Goal: Task Accomplishment & Management: Use online tool/utility

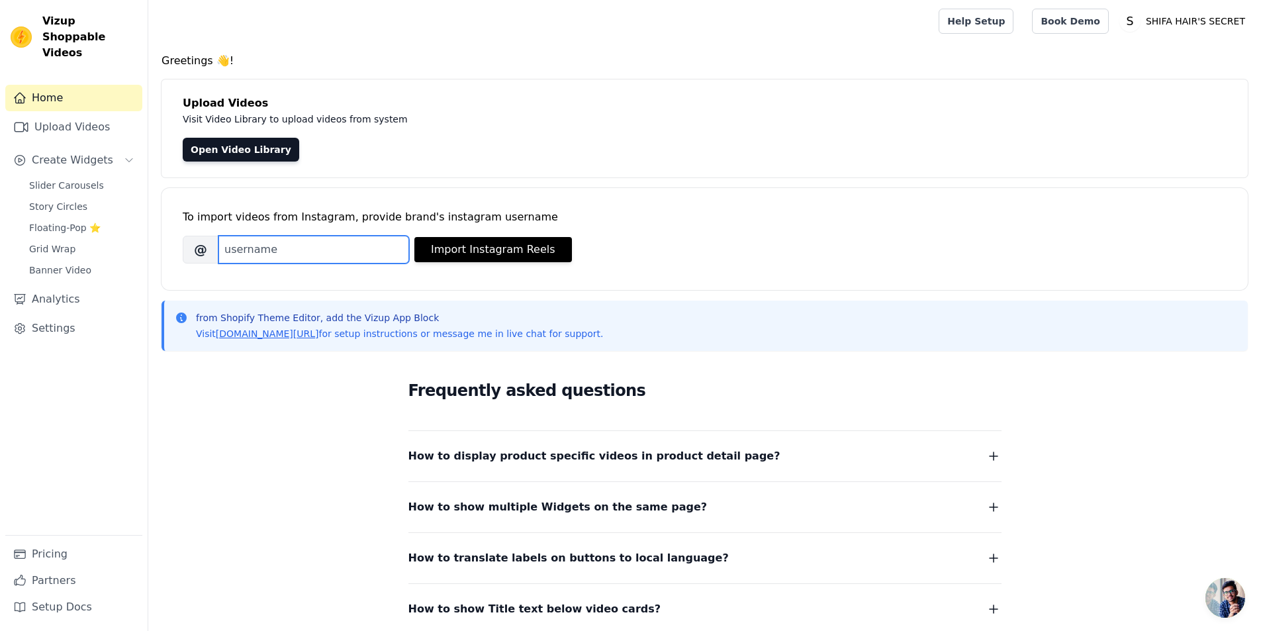
click at [336, 255] on input "Brand's Instagram Username" at bounding box center [313, 250] width 191 height 28
paste input "shifahairsecret"
type input "shifahairsecret"
click at [518, 246] on button "Import Instagram Reels" at bounding box center [493, 249] width 158 height 25
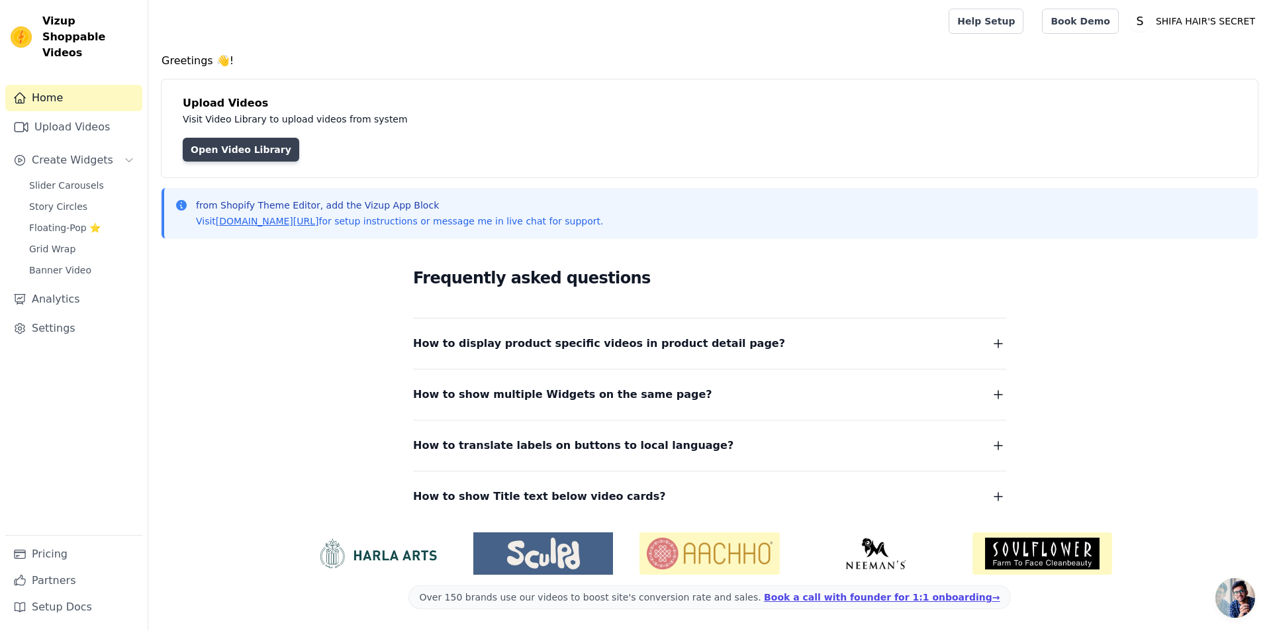
click at [239, 146] on link "Open Video Library" at bounding box center [241, 150] width 117 height 24
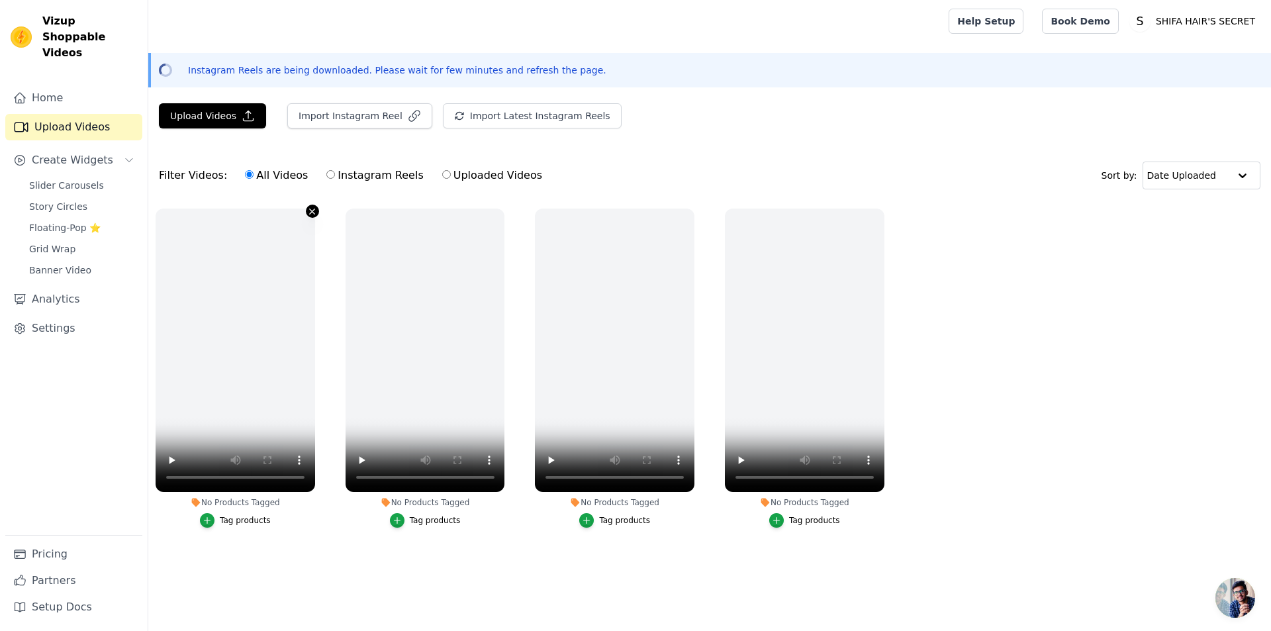
click at [311, 210] on icon "button" at bounding box center [312, 211] width 5 height 5
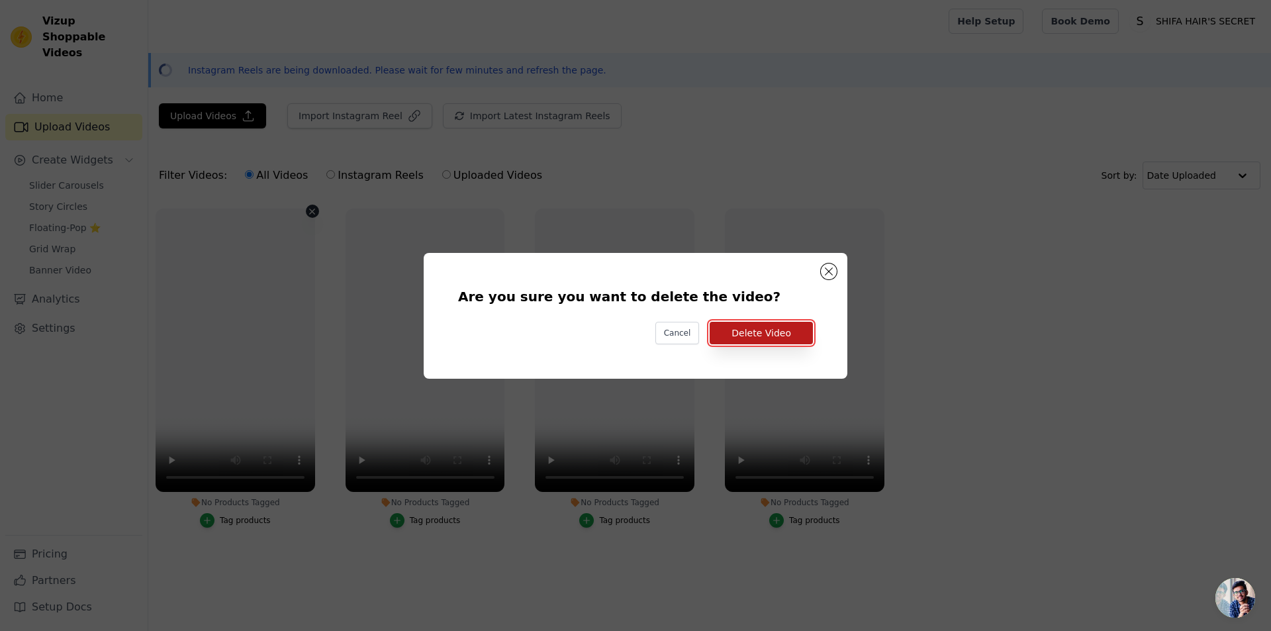
click at [774, 338] on button "Delete Video" at bounding box center [761, 333] width 103 height 23
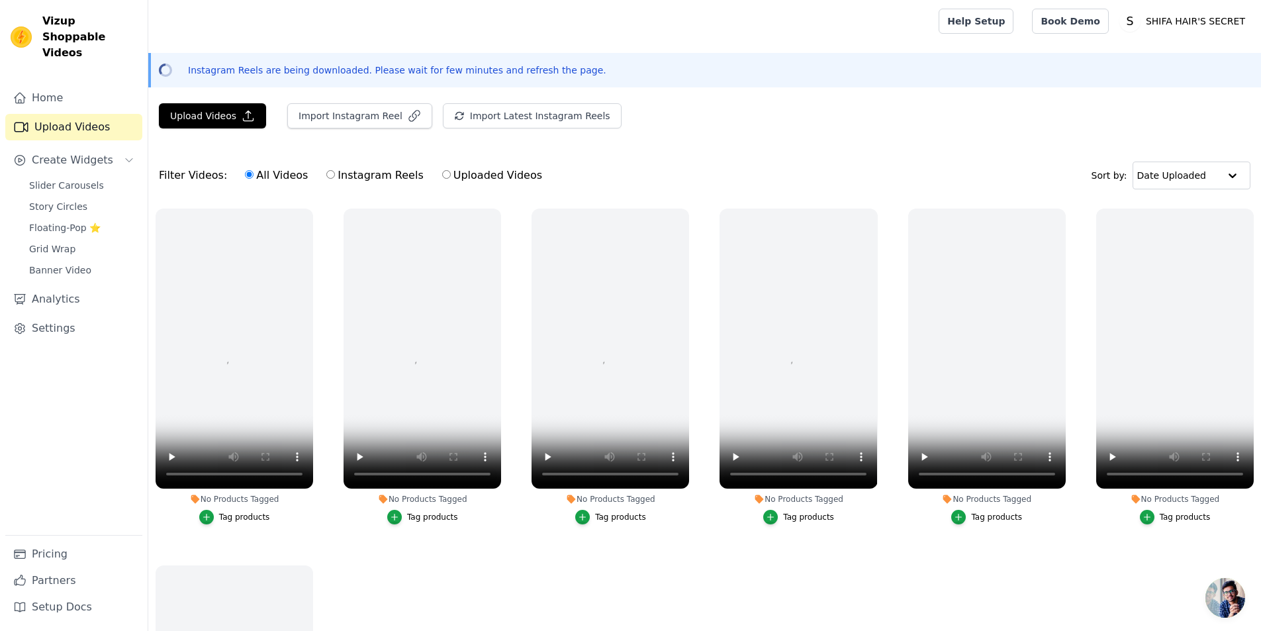
click at [332, 172] on label "Instagram Reels" at bounding box center [375, 175] width 98 height 17
click at [332, 172] on input "Instagram Reels" at bounding box center [330, 174] width 9 height 9
radio input "true"
click at [265, 172] on label "All Videos" at bounding box center [276, 175] width 64 height 17
click at [254, 172] on input "All Videos" at bounding box center [249, 174] width 9 height 9
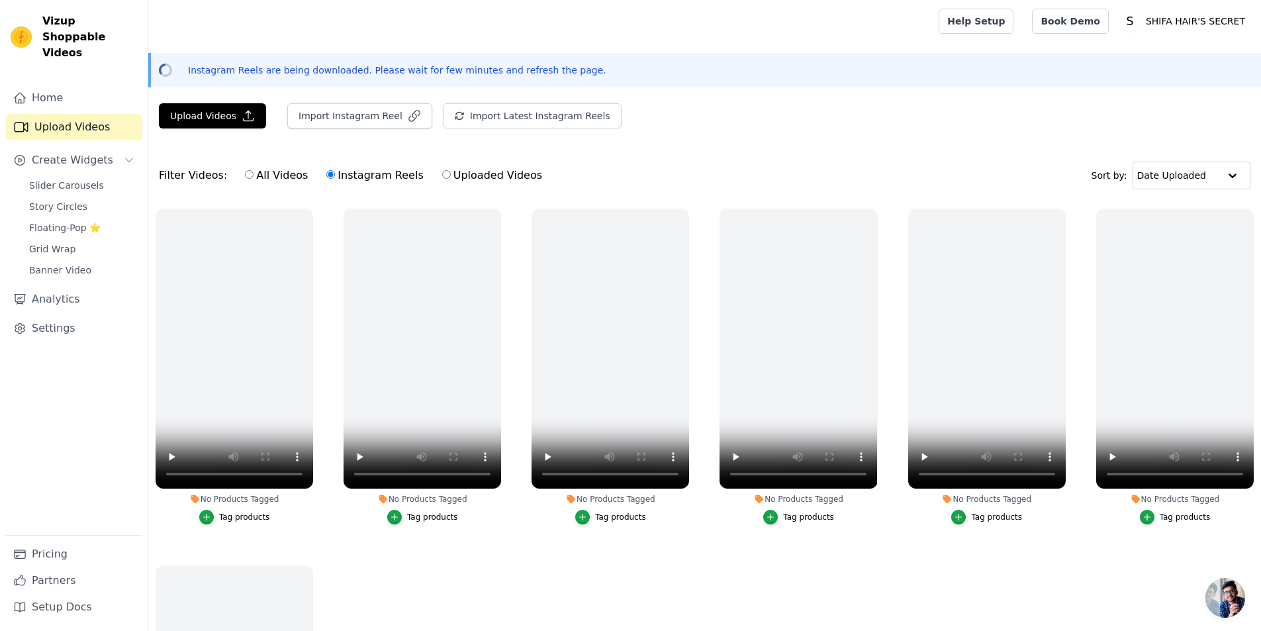
radio input "true"
click at [339, 177] on label "Instagram Reels" at bounding box center [375, 175] width 98 height 17
click at [335, 177] on input "Instagram Reels" at bounding box center [330, 174] width 9 height 9
radio input "true"
click at [267, 170] on label "All Videos" at bounding box center [276, 175] width 64 height 17
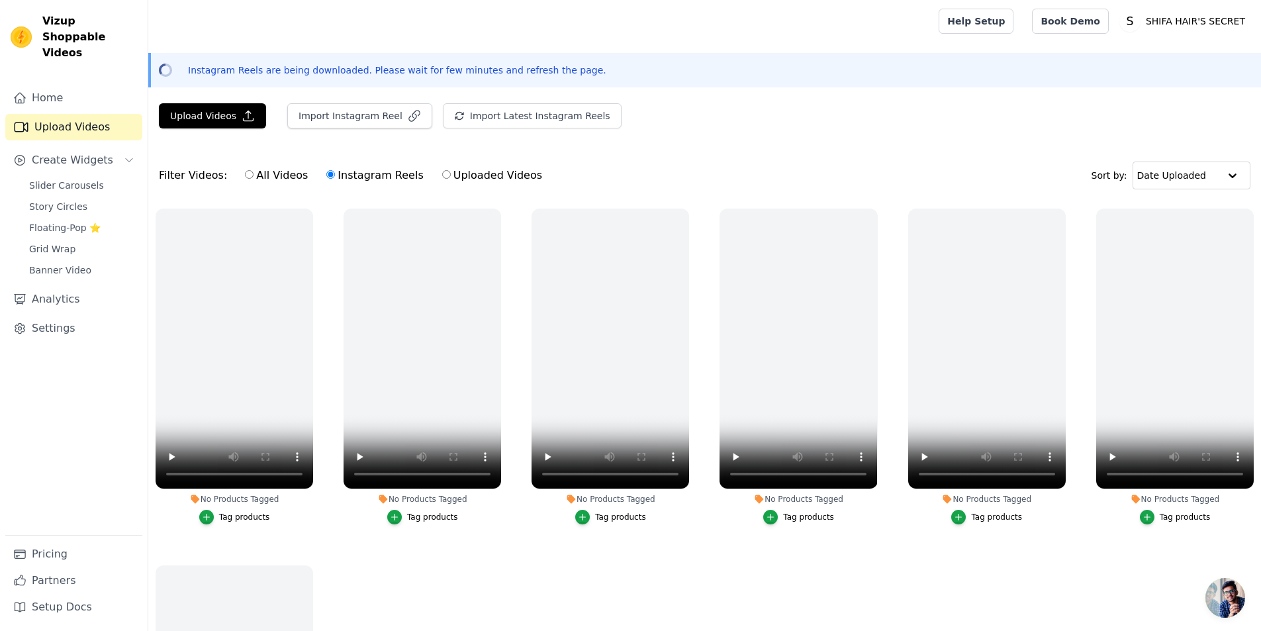
click at [254, 170] on input "All Videos" at bounding box center [249, 174] width 9 height 9
radio input "true"
click at [334, 177] on label "Instagram Reels" at bounding box center [375, 175] width 98 height 17
click at [334, 177] on input "Instagram Reels" at bounding box center [330, 174] width 9 height 9
radio input "true"
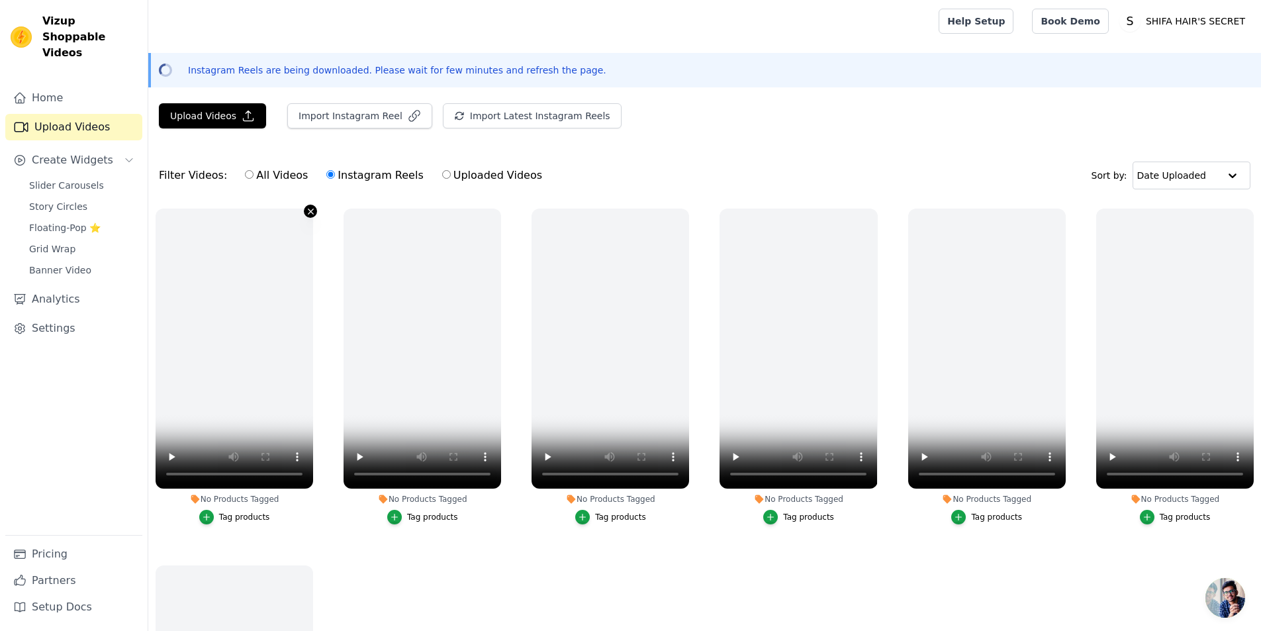
click at [310, 212] on icon "button" at bounding box center [310, 211] width 5 height 5
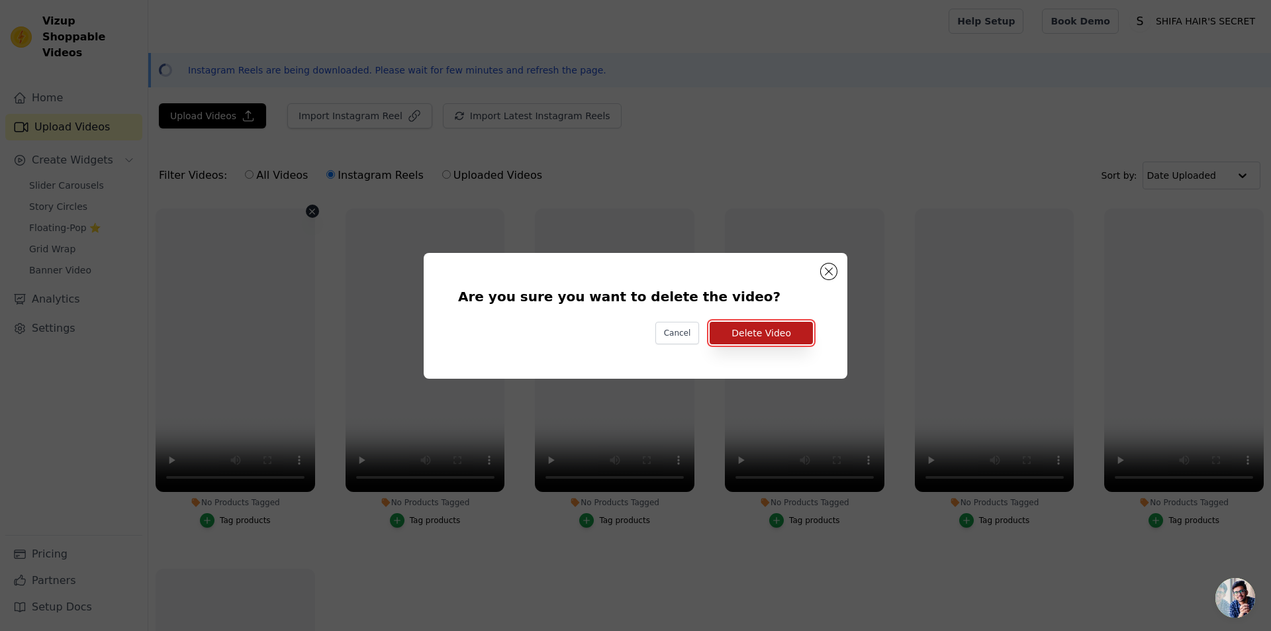
click at [743, 331] on button "Delete Video" at bounding box center [761, 333] width 103 height 23
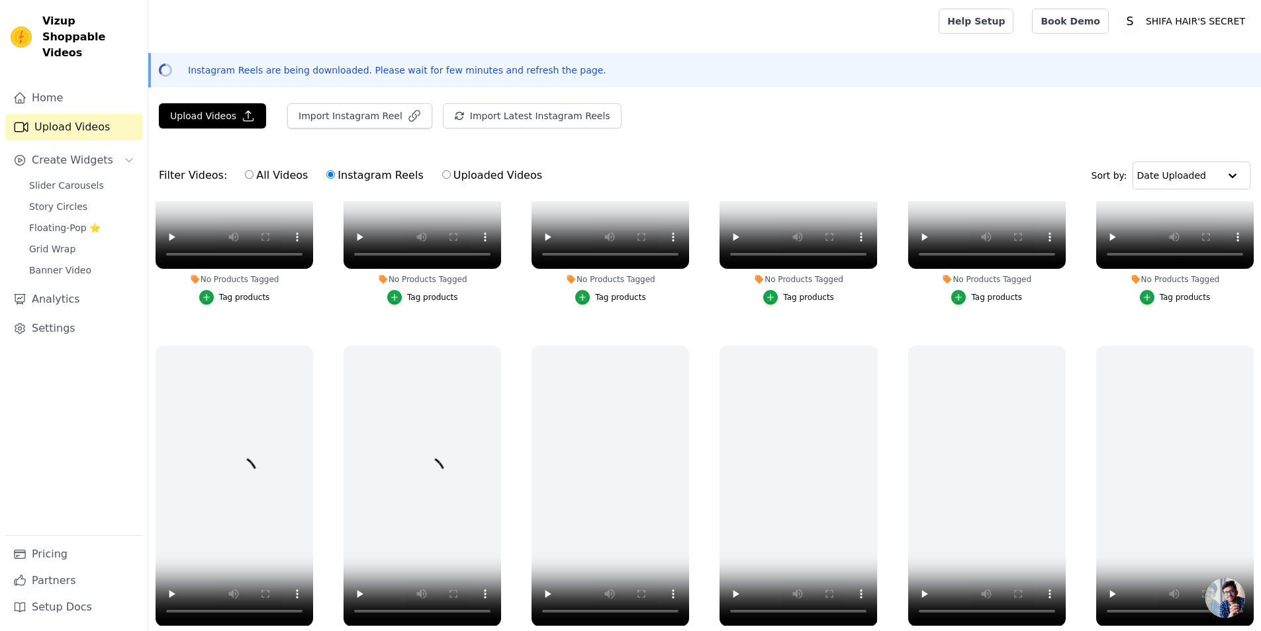
scroll to position [218, 0]
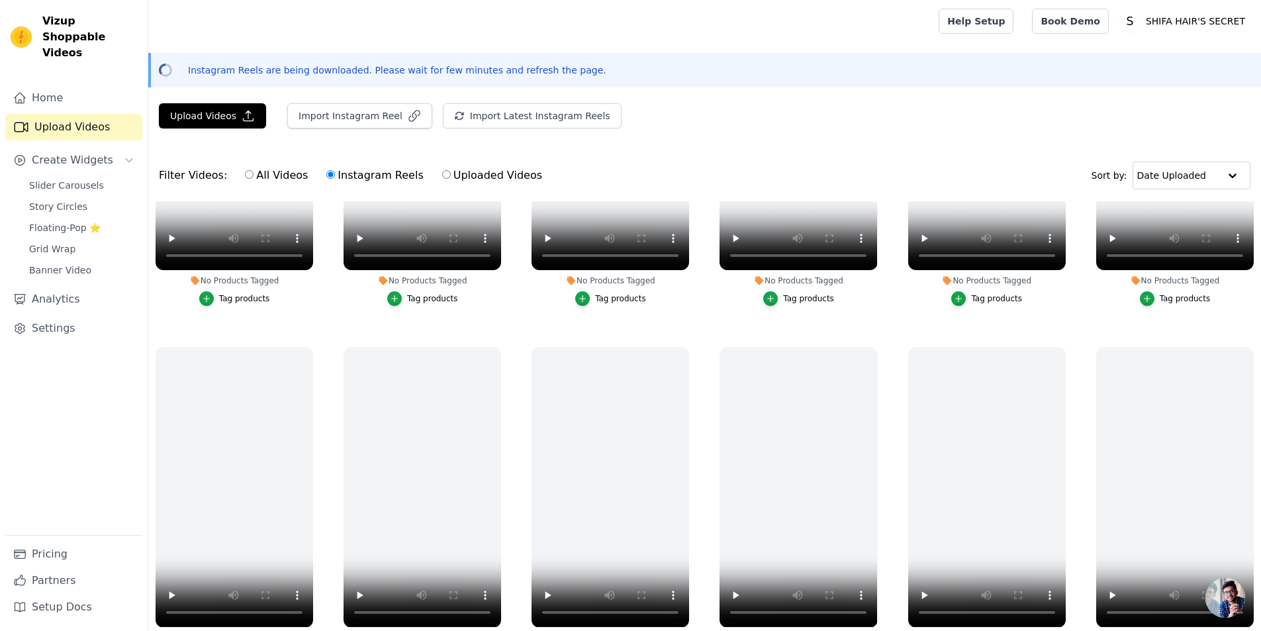
click at [254, 171] on label "All Videos" at bounding box center [276, 175] width 64 height 17
click at [254, 171] on input "All Videos" at bounding box center [249, 174] width 9 height 9
radio input "true"
click at [324, 111] on button "Import Instagram Reel" at bounding box center [359, 115] width 145 height 25
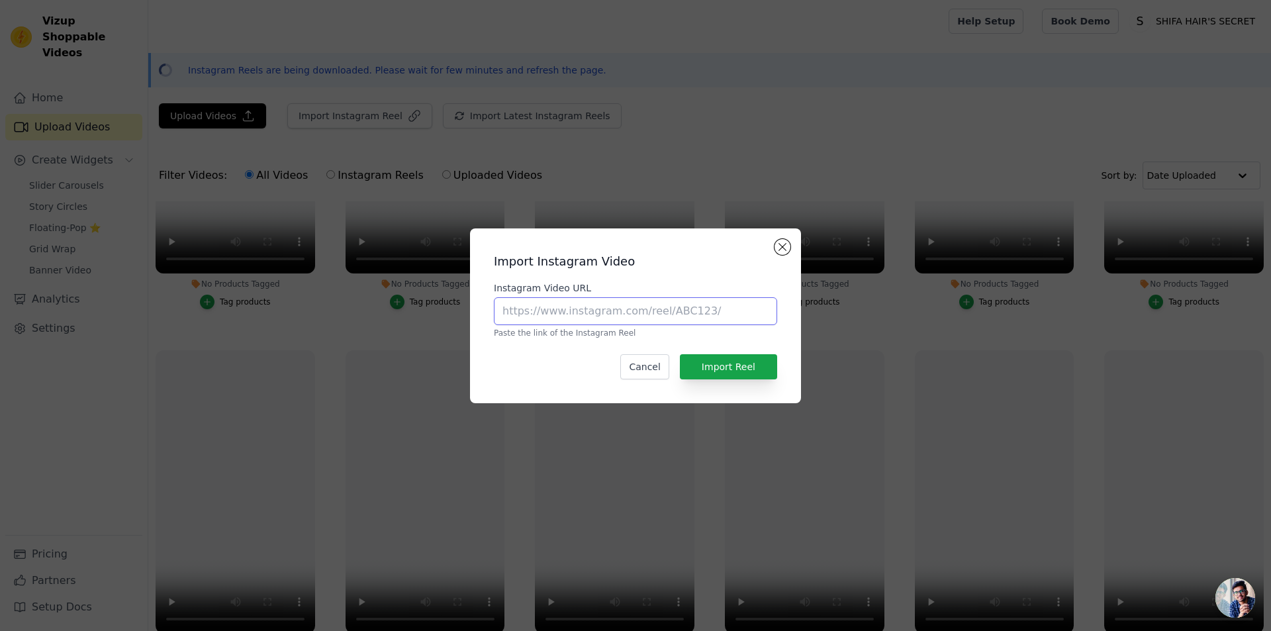
click at [593, 309] on input "Instagram Video URL" at bounding box center [635, 311] width 283 height 28
click at [644, 360] on button "Cancel" at bounding box center [644, 366] width 48 height 25
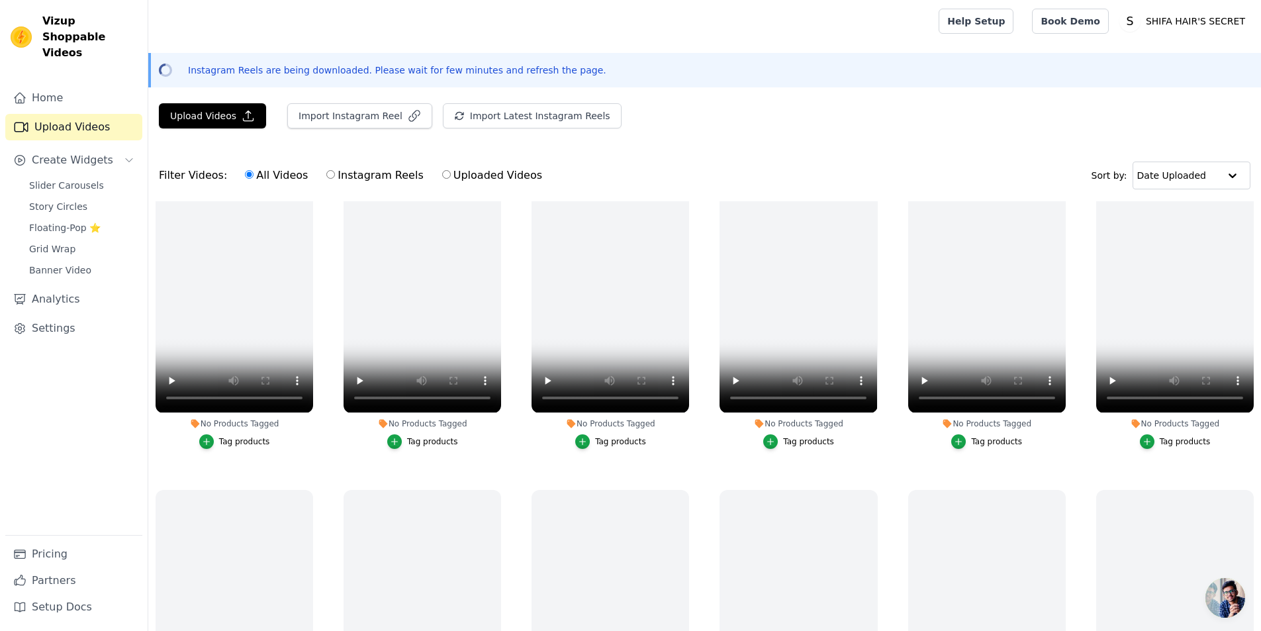
scroll to position [463, 0]
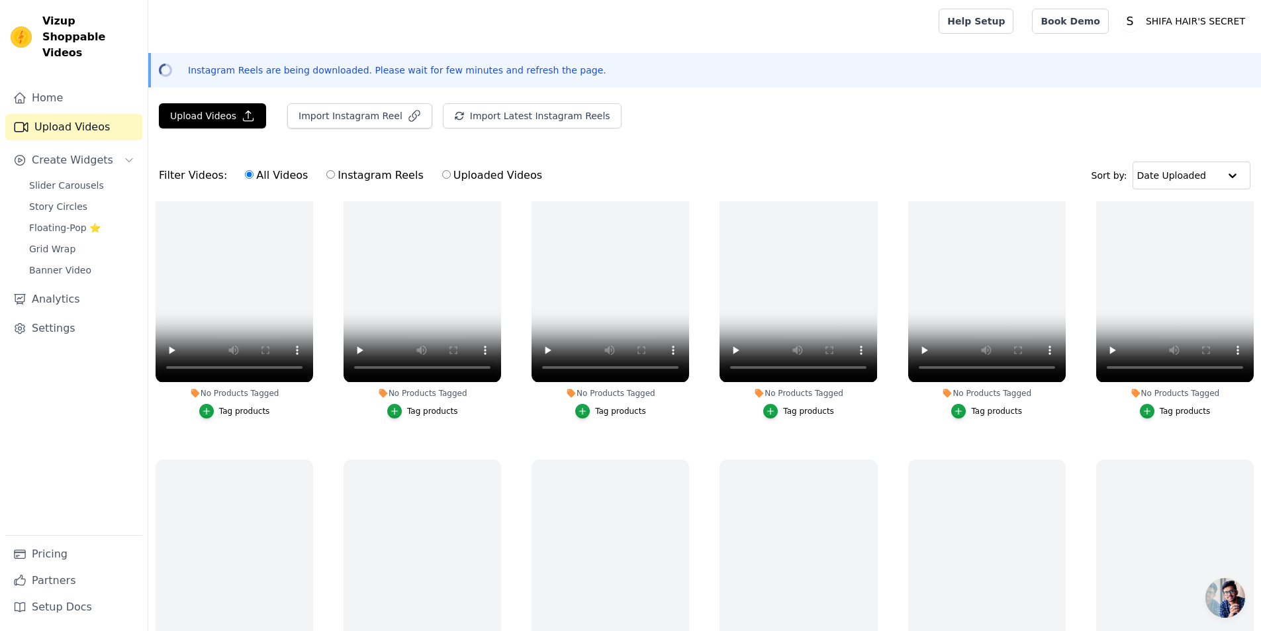
click at [1225, 602] on span "Open chat" at bounding box center [1225, 598] width 40 height 40
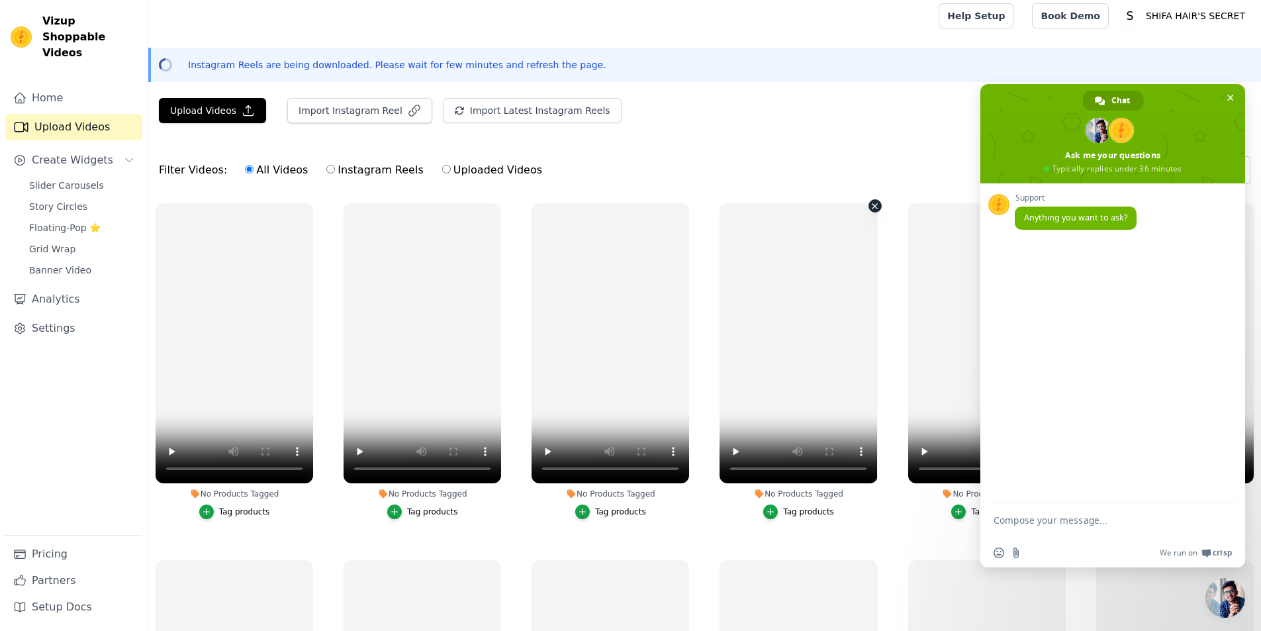
scroll to position [0, 0]
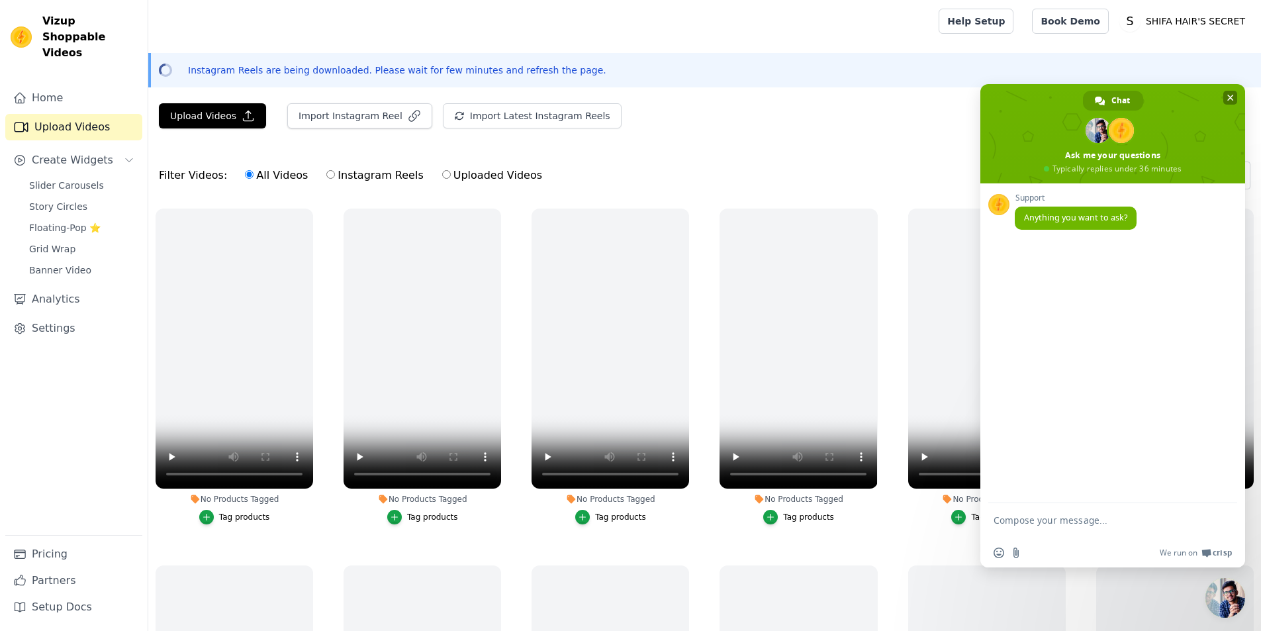
click at [1234, 93] on span "Close chat" at bounding box center [1230, 98] width 14 height 14
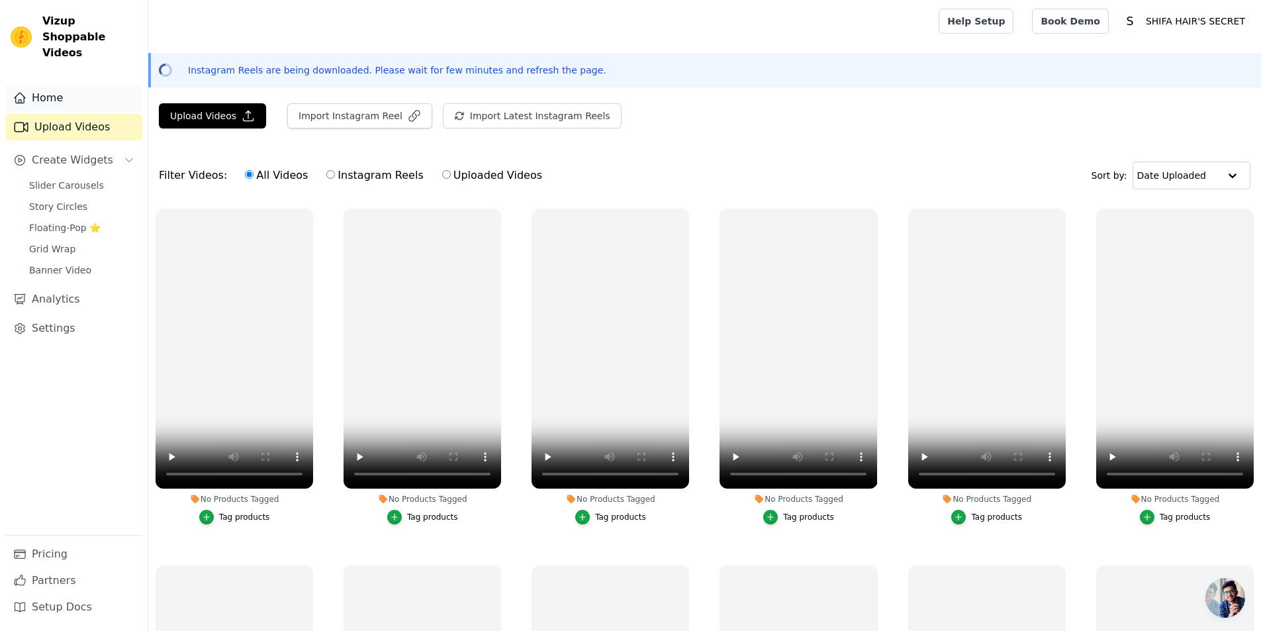
click at [66, 88] on link "Home" at bounding box center [73, 98] width 137 height 26
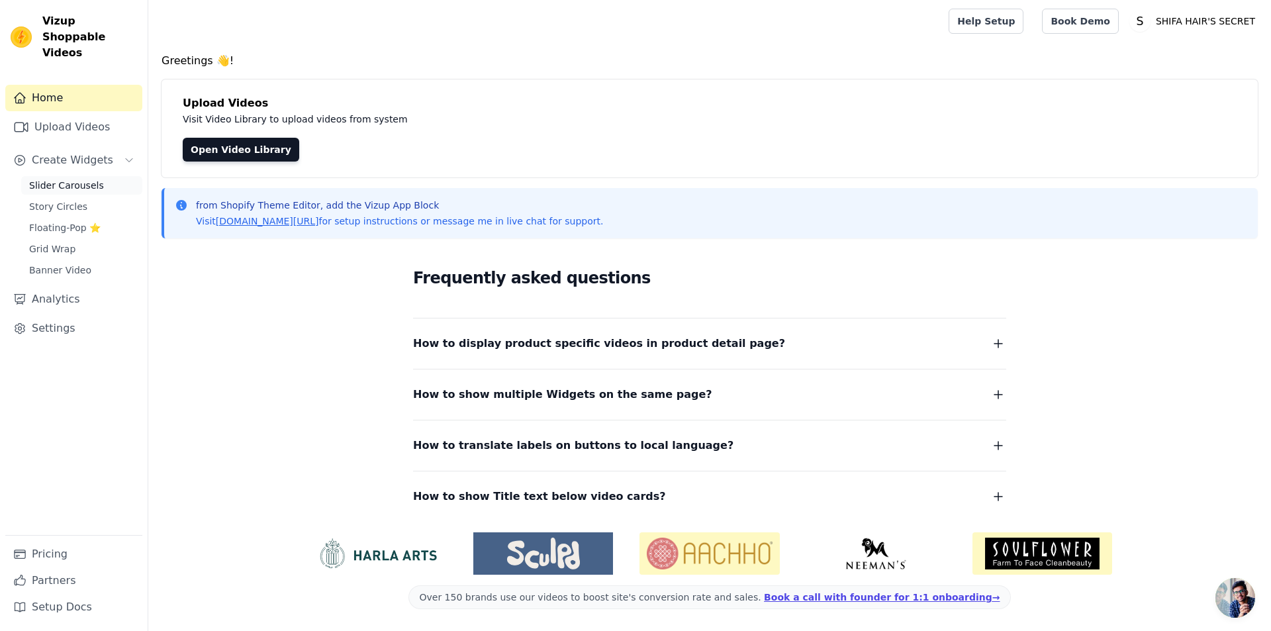
click at [62, 179] on span "Slider Carousels" at bounding box center [66, 185] width 75 height 13
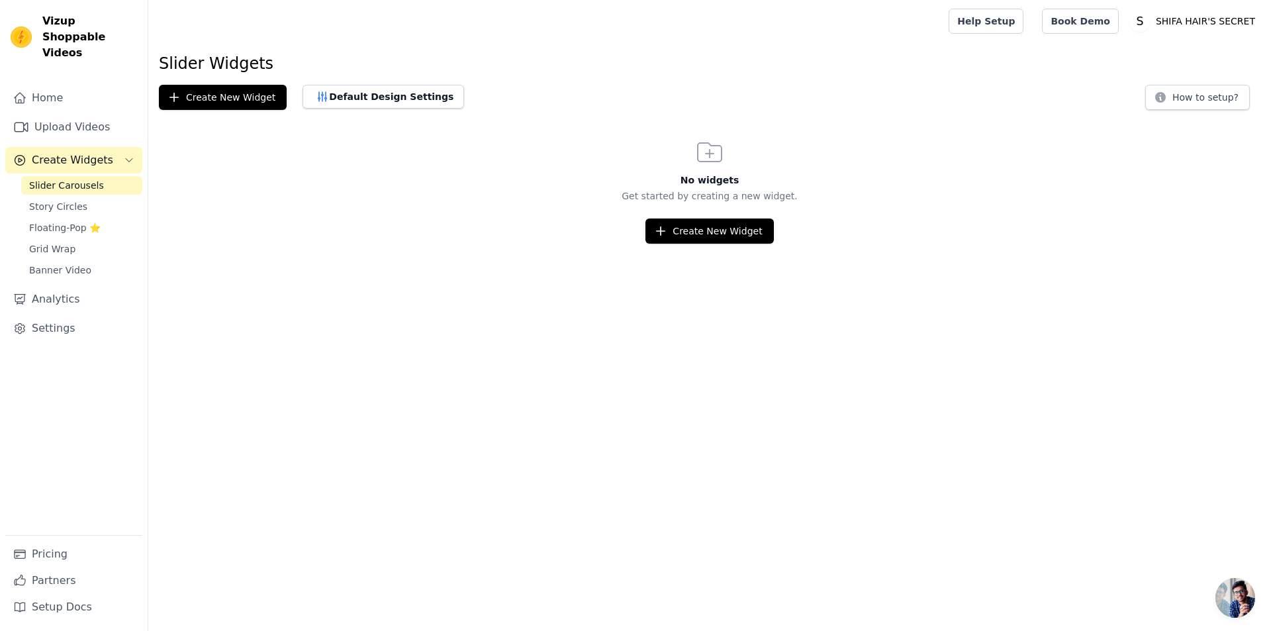
click at [62, 152] on span "Create Widgets" at bounding box center [72, 160] width 81 height 16
click at [81, 152] on span "Create Widgets" at bounding box center [72, 160] width 81 height 16
click at [231, 102] on button "Create New Widget" at bounding box center [223, 97] width 128 height 25
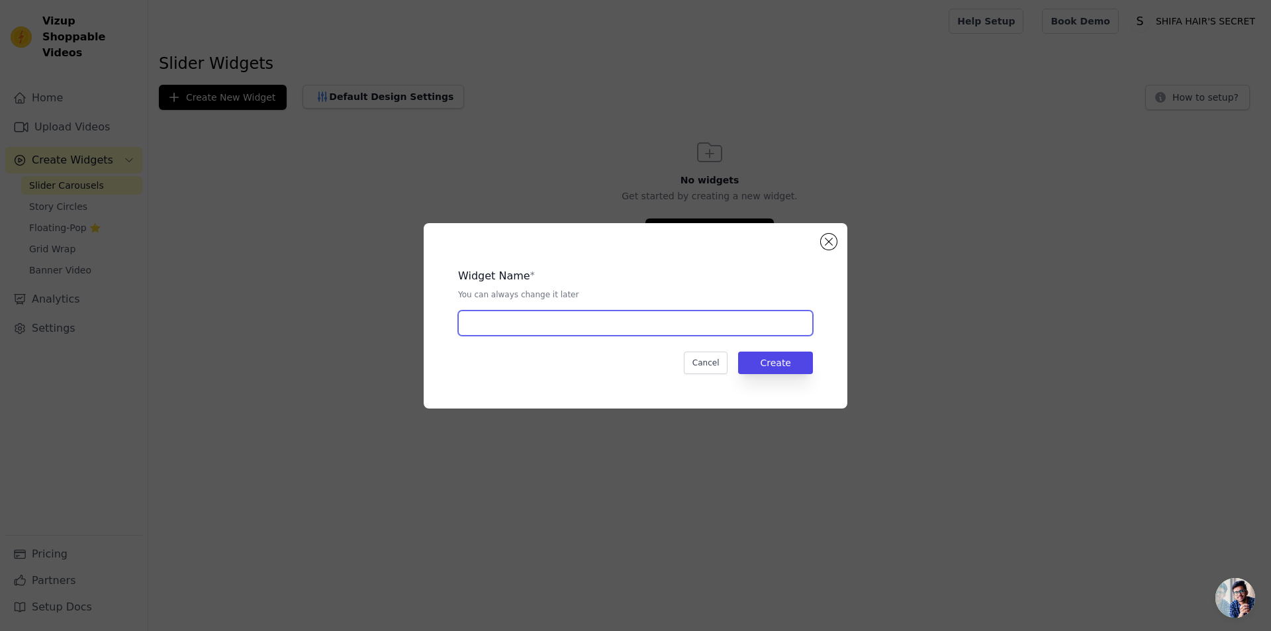
click at [608, 328] on input "text" at bounding box center [635, 322] width 355 height 25
type input "vslider"
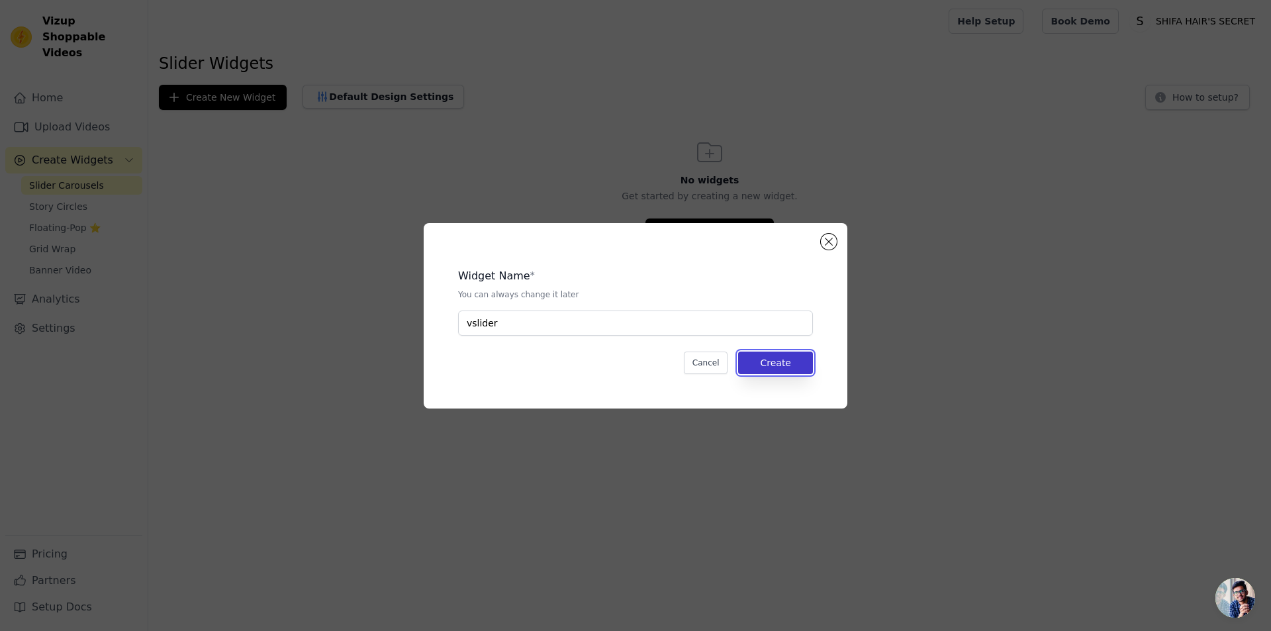
click at [786, 361] on button "Create" at bounding box center [775, 362] width 75 height 23
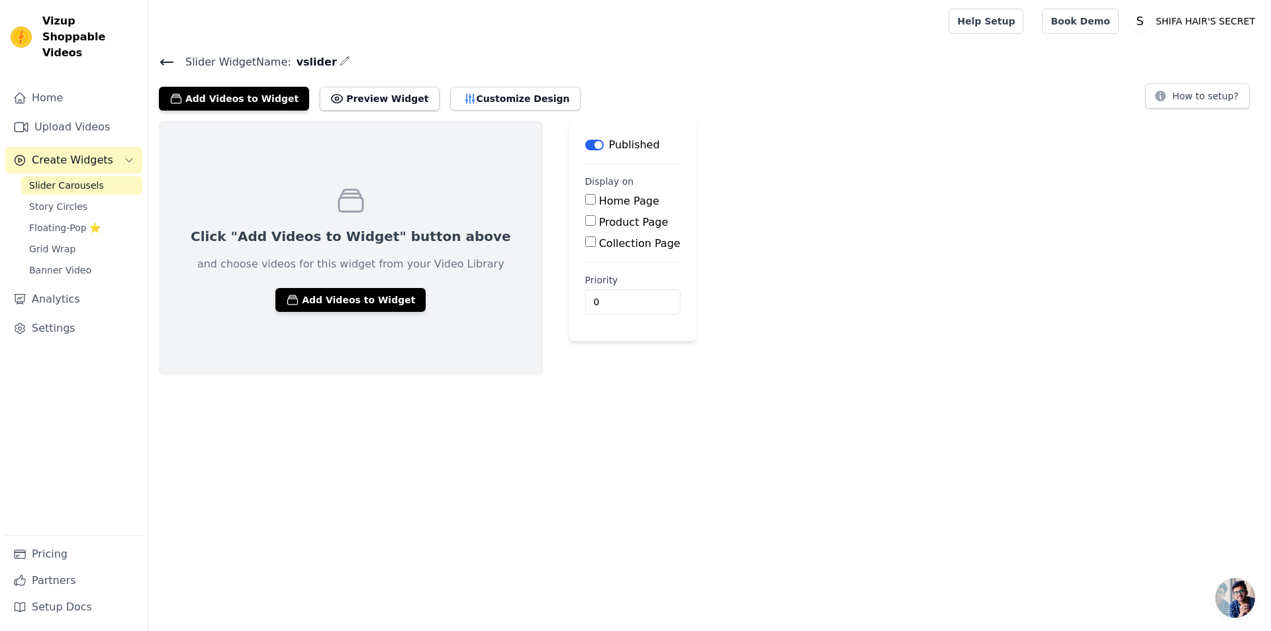
click at [599, 199] on label "Home Page" at bounding box center [629, 201] width 60 height 13
click at [585, 199] on input "Home Page" at bounding box center [590, 199] width 11 height 11
checkbox input "true"
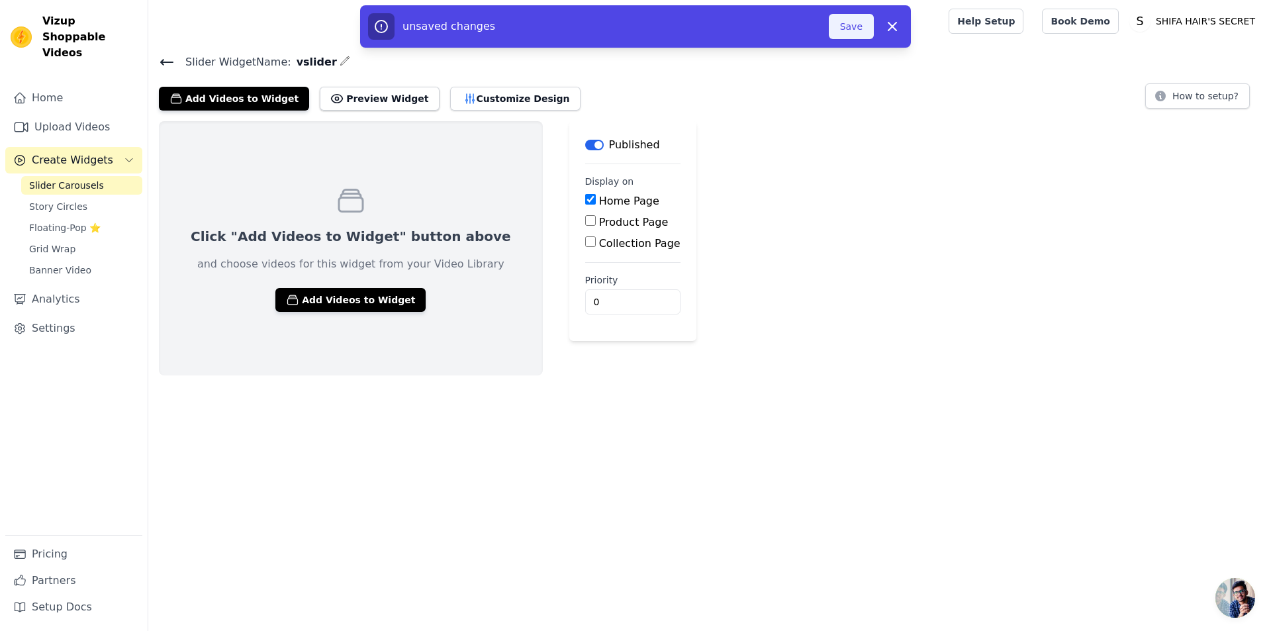
click at [845, 27] on button "Save" at bounding box center [851, 26] width 45 height 25
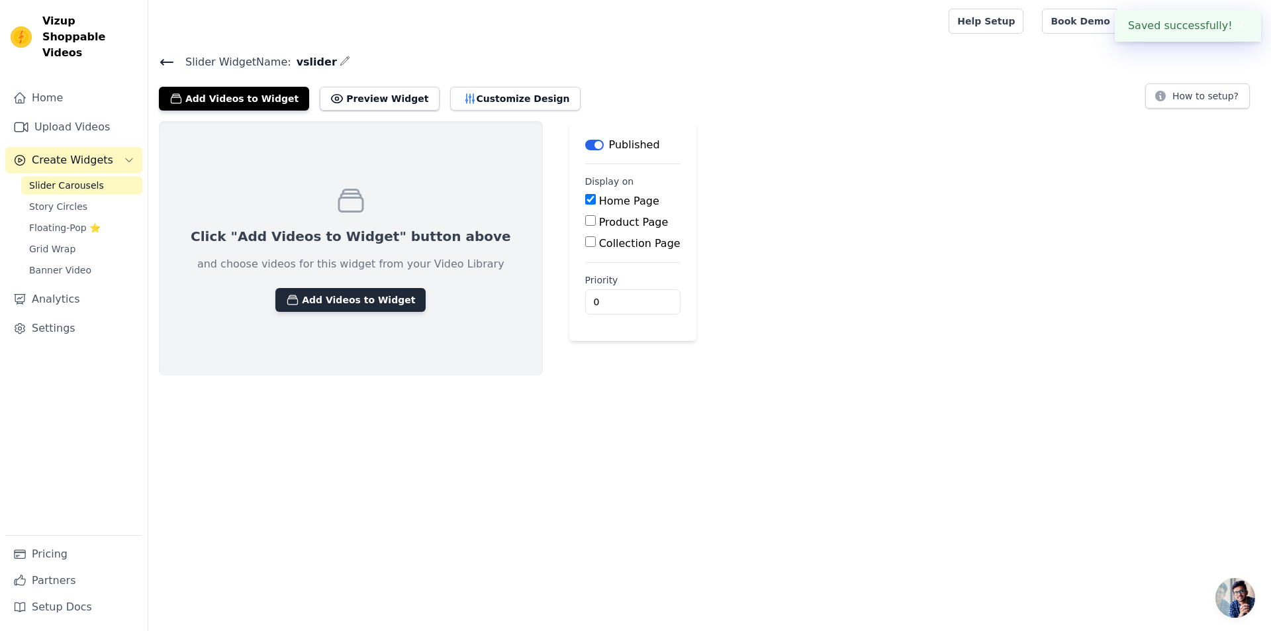
click at [367, 291] on button "Add Videos to Widget" at bounding box center [350, 300] width 150 height 24
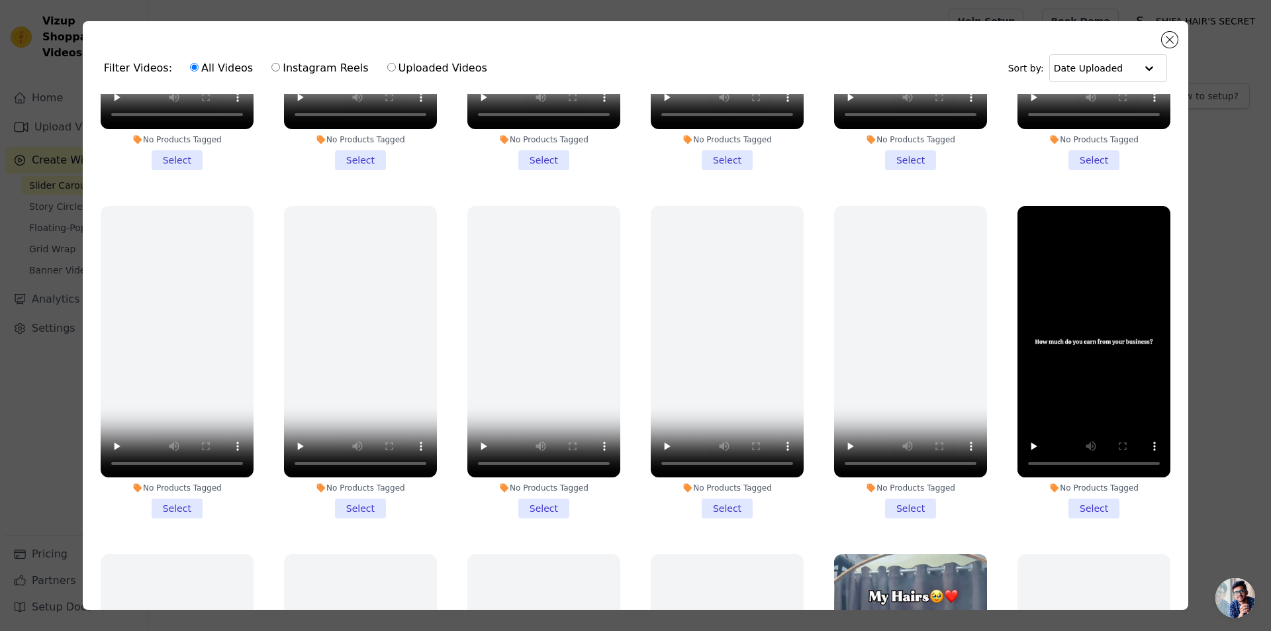
scroll to position [596, 0]
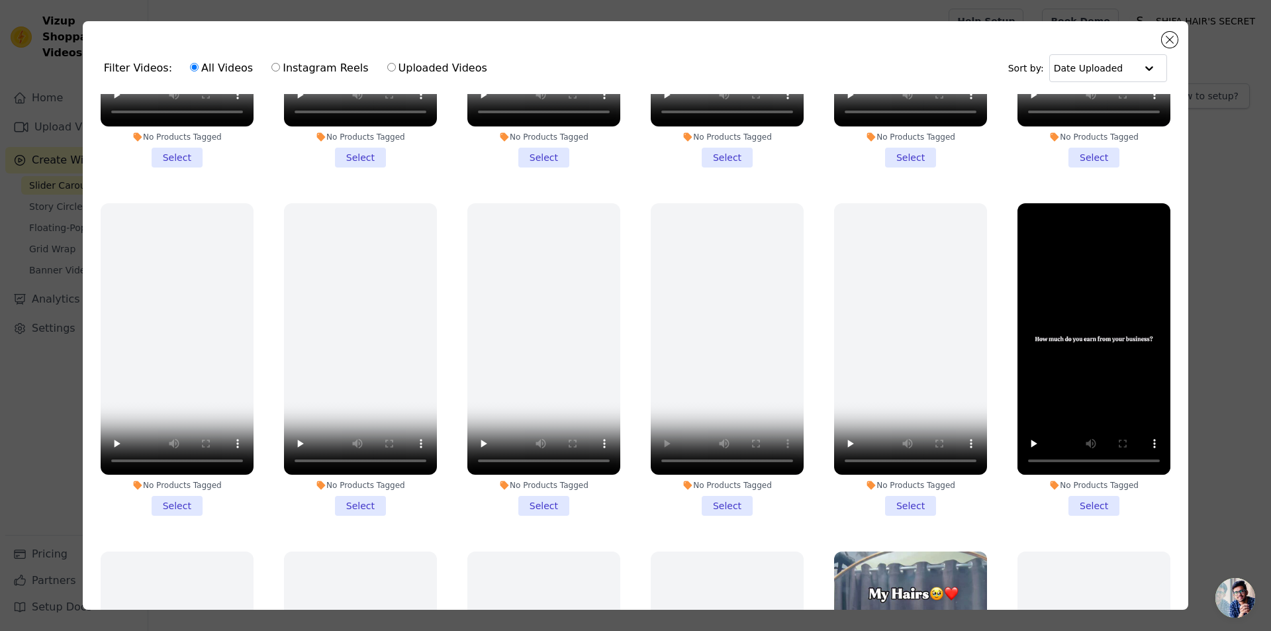
click at [725, 489] on li "No Products Tagged Select" at bounding box center [727, 359] width 153 height 313
click at [0, 0] on input "No Products Tagged Select" at bounding box center [0, 0] width 0 height 0
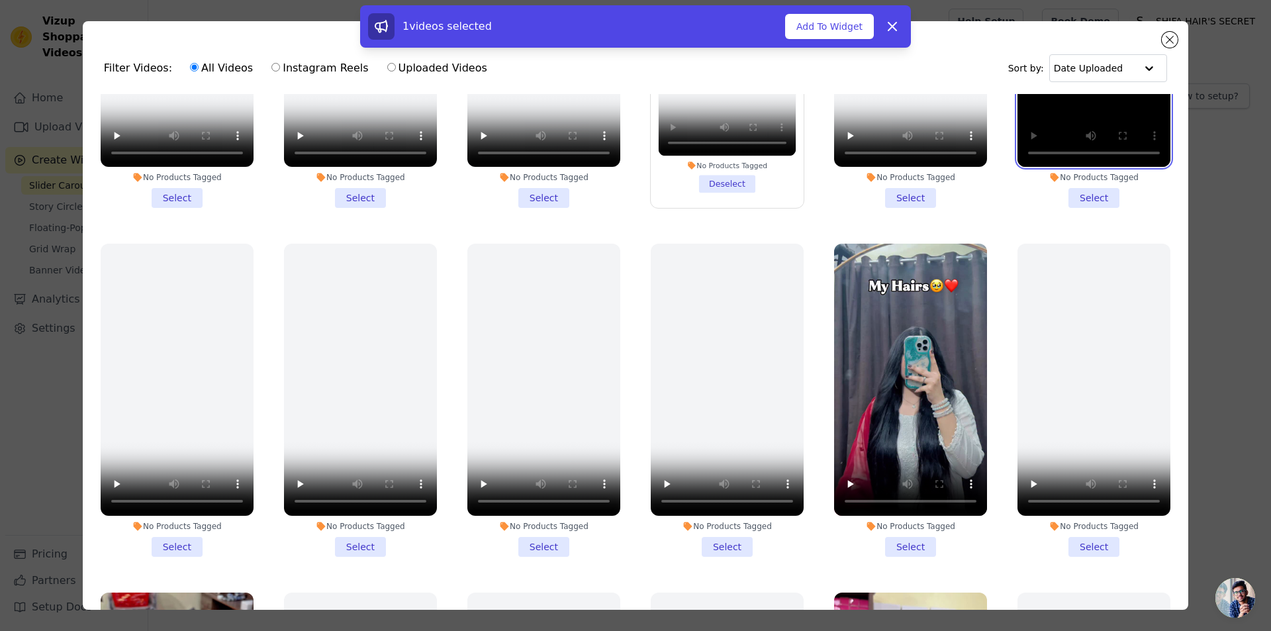
scroll to position [927, 0]
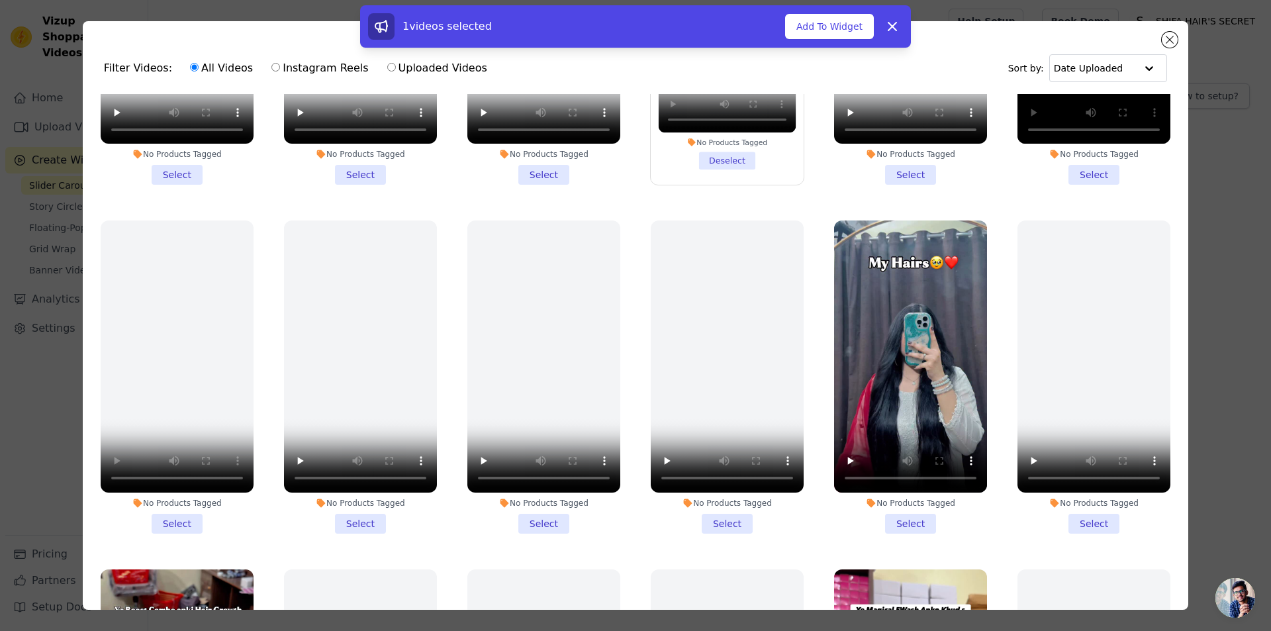
click at [166, 496] on li "No Products Tagged Select" at bounding box center [177, 376] width 153 height 313
click at [0, 0] on input "No Products Tagged Select" at bounding box center [0, 0] width 0 height 0
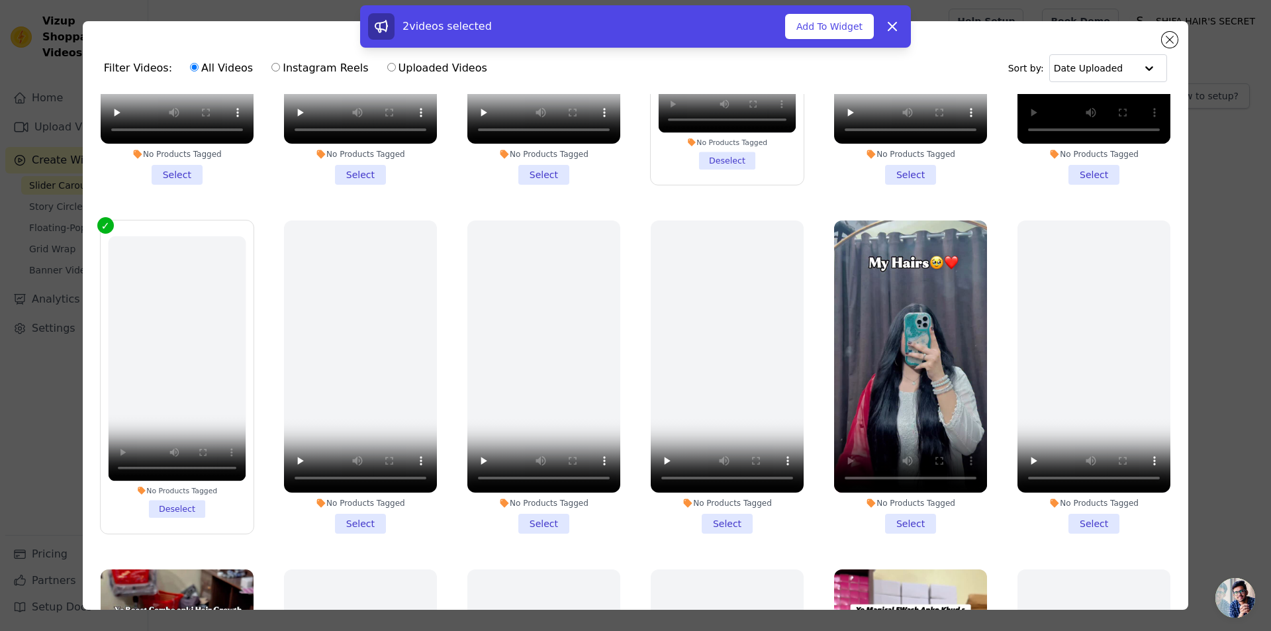
click at [895, 498] on li "No Products Tagged Select" at bounding box center [910, 376] width 153 height 313
click at [0, 0] on input "No Products Tagged Select" at bounding box center [0, 0] width 0 height 0
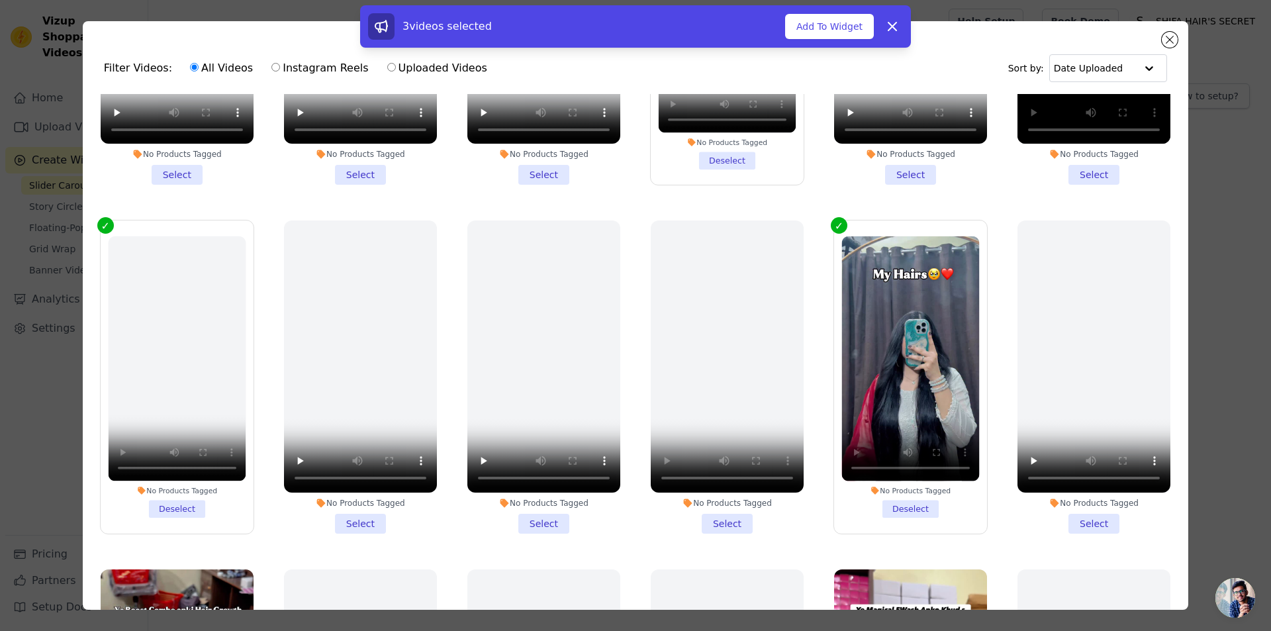
click at [889, 490] on li "No Products Tagged Deselect" at bounding box center [911, 376] width 138 height 281
click at [0, 0] on input "No Products Tagged Deselect" at bounding box center [0, 0] width 0 height 0
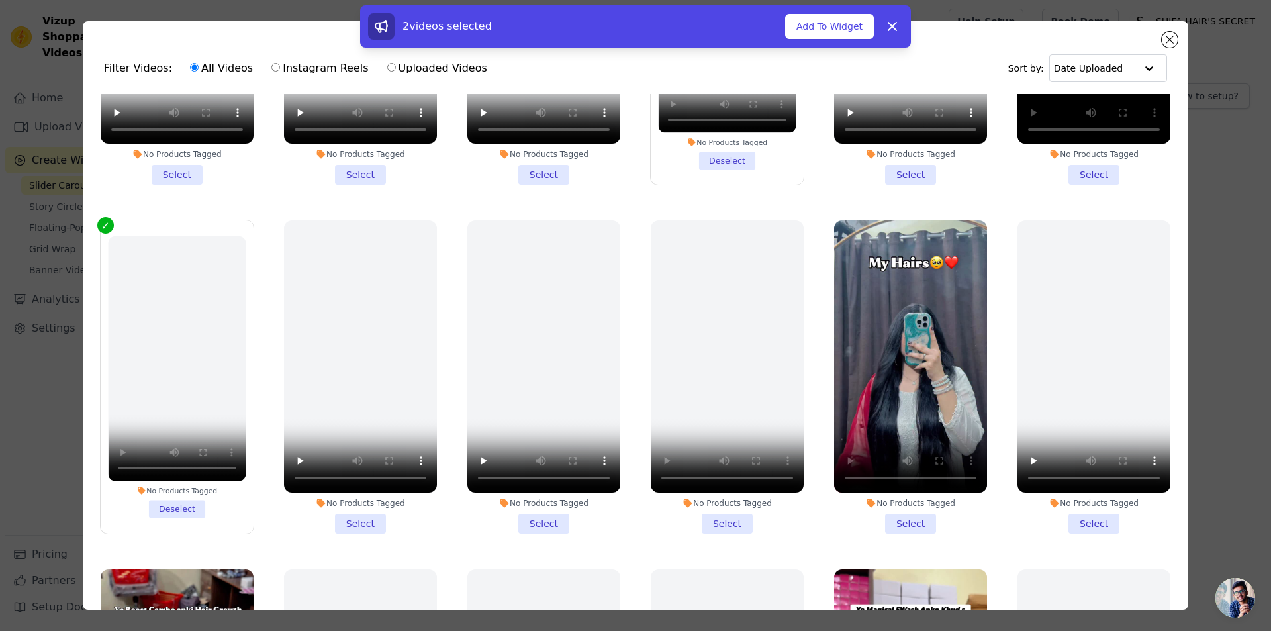
click at [179, 487] on li "No Products Tagged Deselect" at bounding box center [177, 376] width 138 height 281
click at [0, 0] on input "No Products Tagged Deselect" at bounding box center [0, 0] width 0 height 0
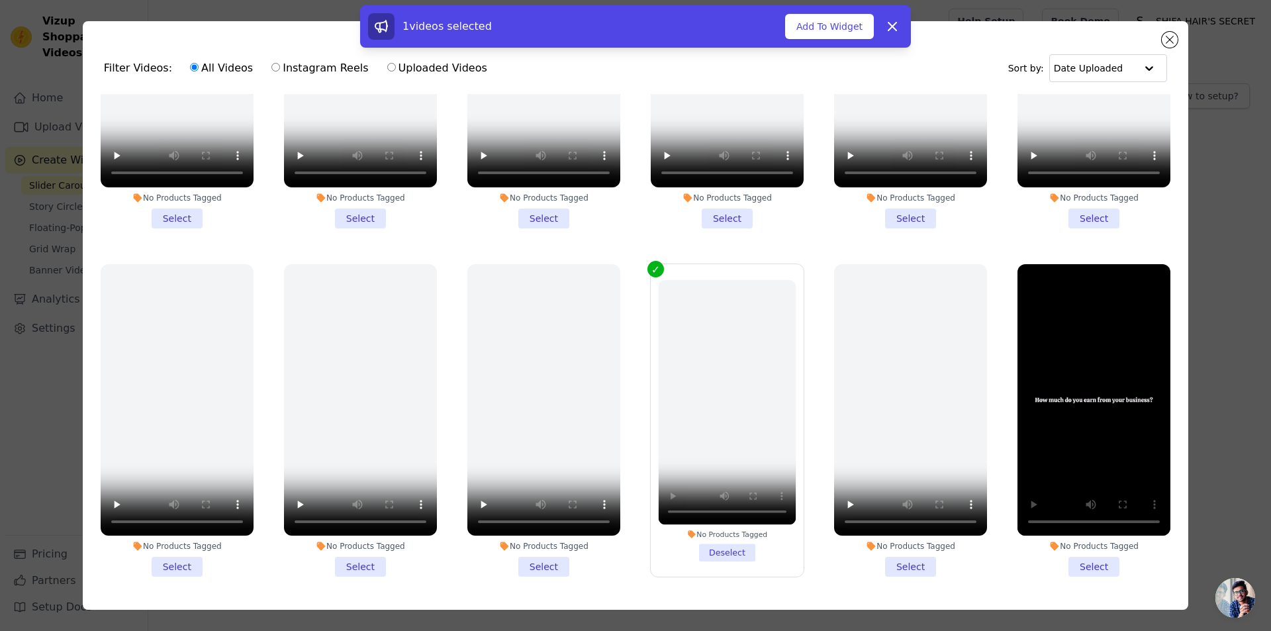
scroll to position [662, 0]
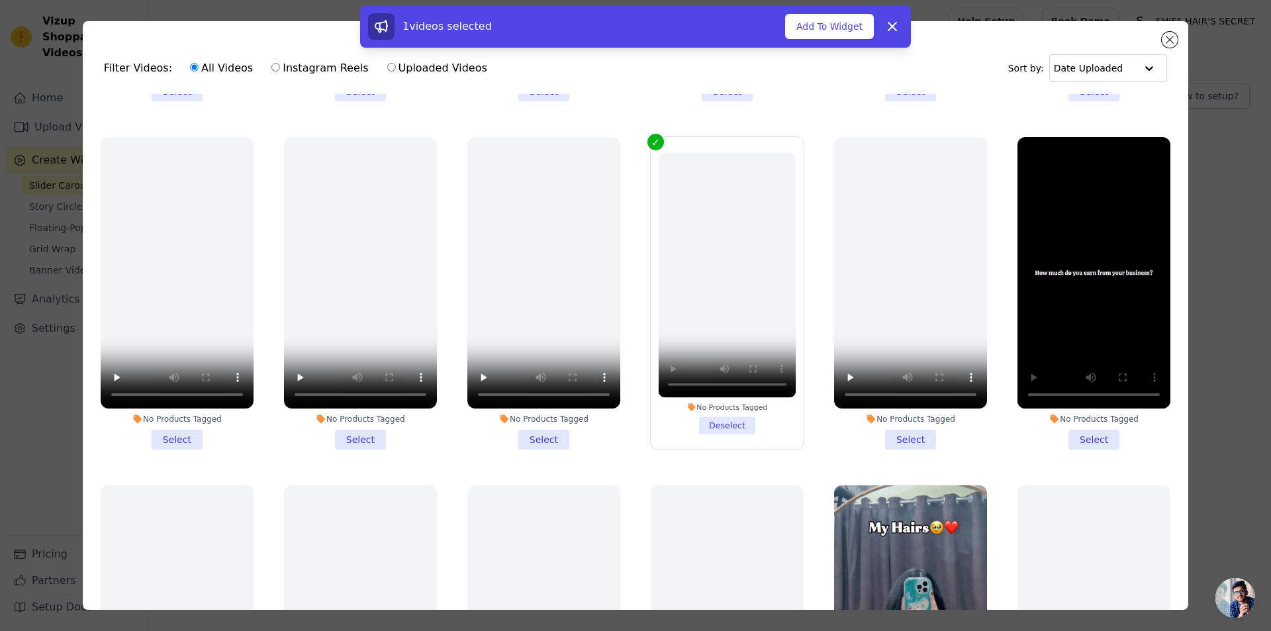
click at [713, 407] on li "No Products Tagged Deselect" at bounding box center [728, 292] width 138 height 281
click at [0, 0] on input "No Products Tagged Deselect" at bounding box center [0, 0] width 0 height 0
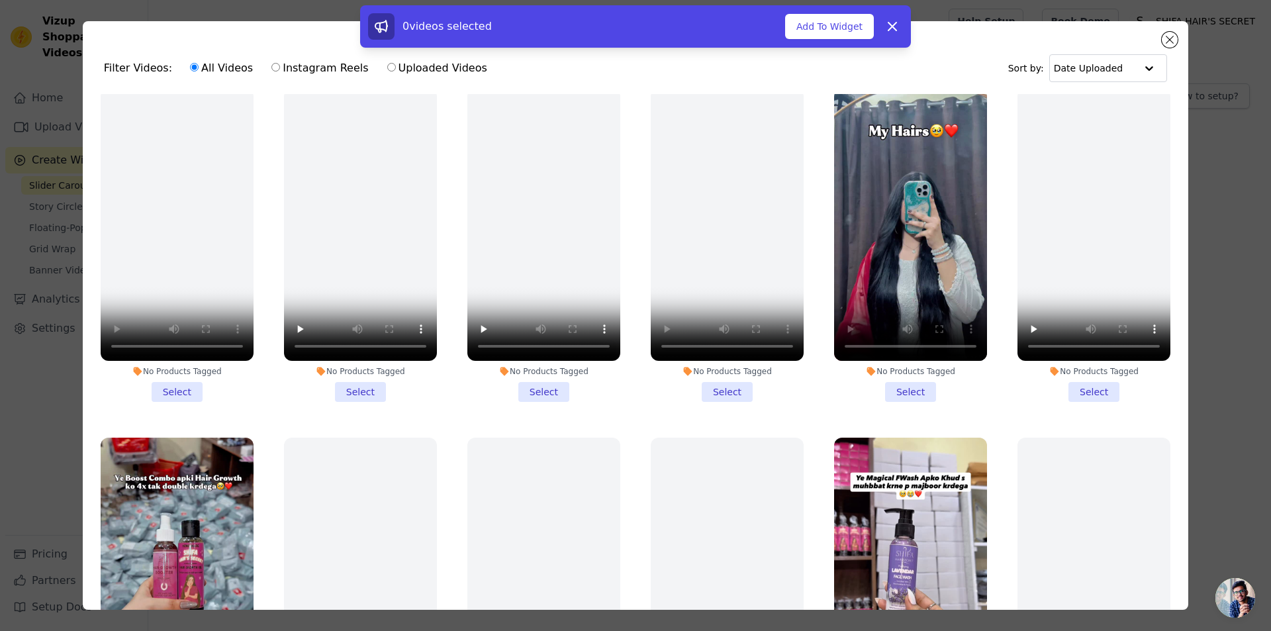
scroll to position [1059, 0]
click at [882, 372] on li "No Products Tagged Select" at bounding box center [910, 244] width 153 height 313
click at [0, 0] on input "No Products Tagged Select" at bounding box center [0, 0] width 0 height 0
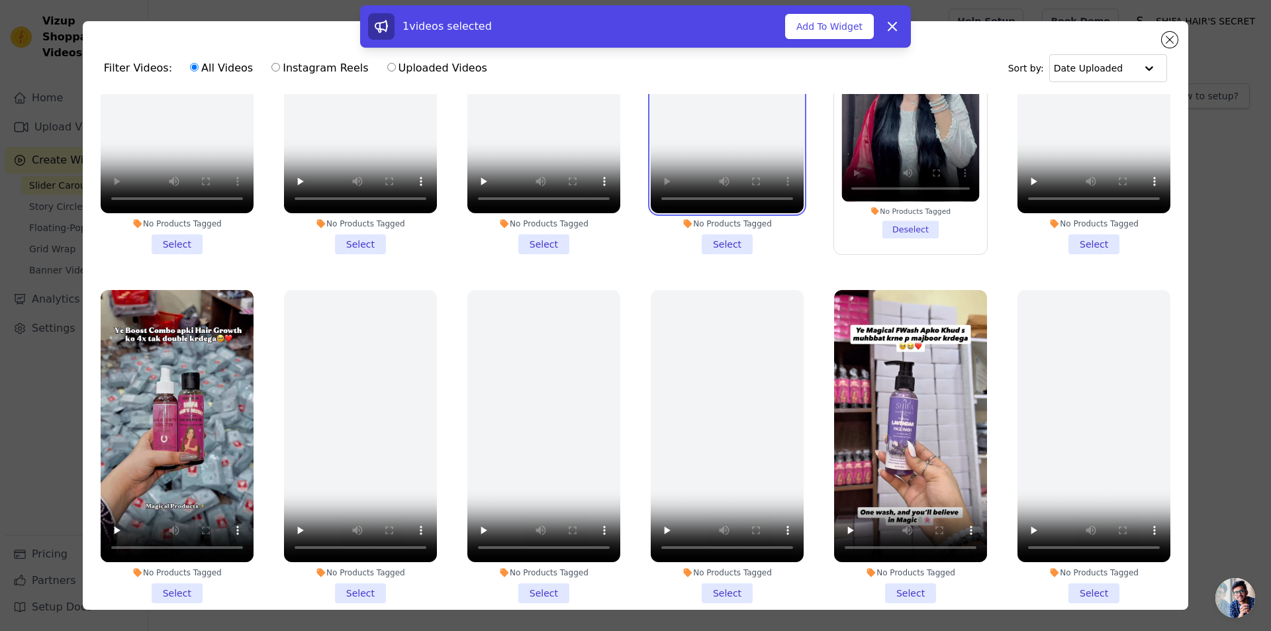
scroll to position [1258, 0]
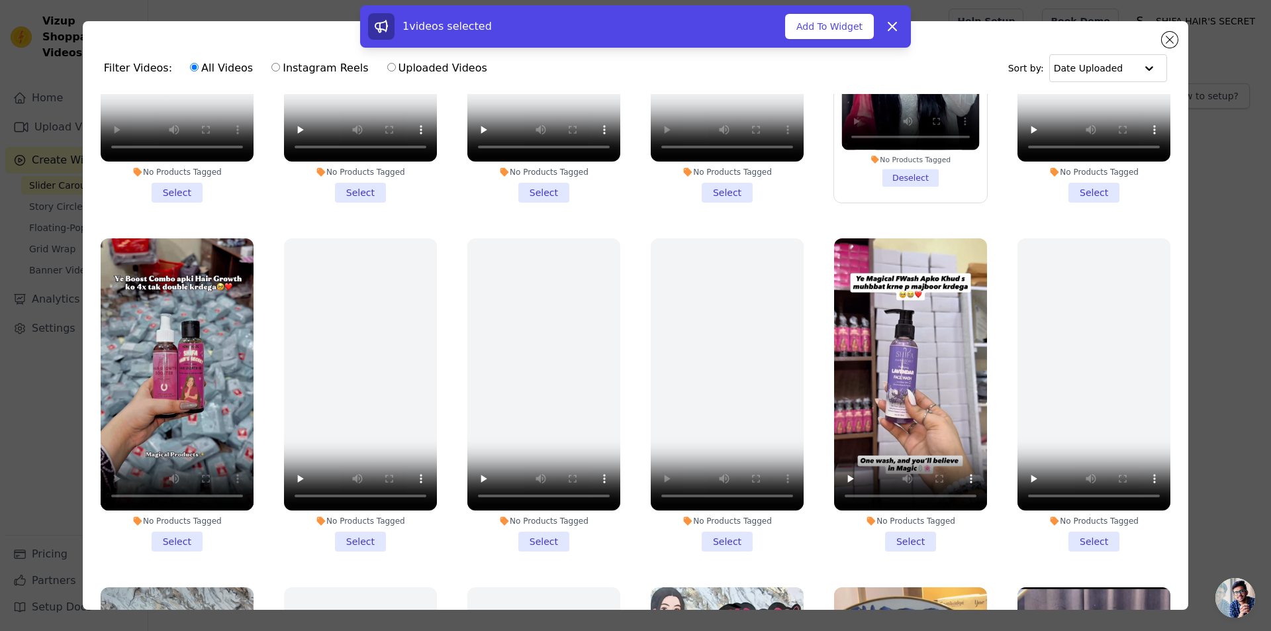
click at [185, 516] on li "No Products Tagged Select" at bounding box center [177, 394] width 153 height 313
click at [0, 0] on input "No Products Tagged Select" at bounding box center [0, 0] width 0 height 0
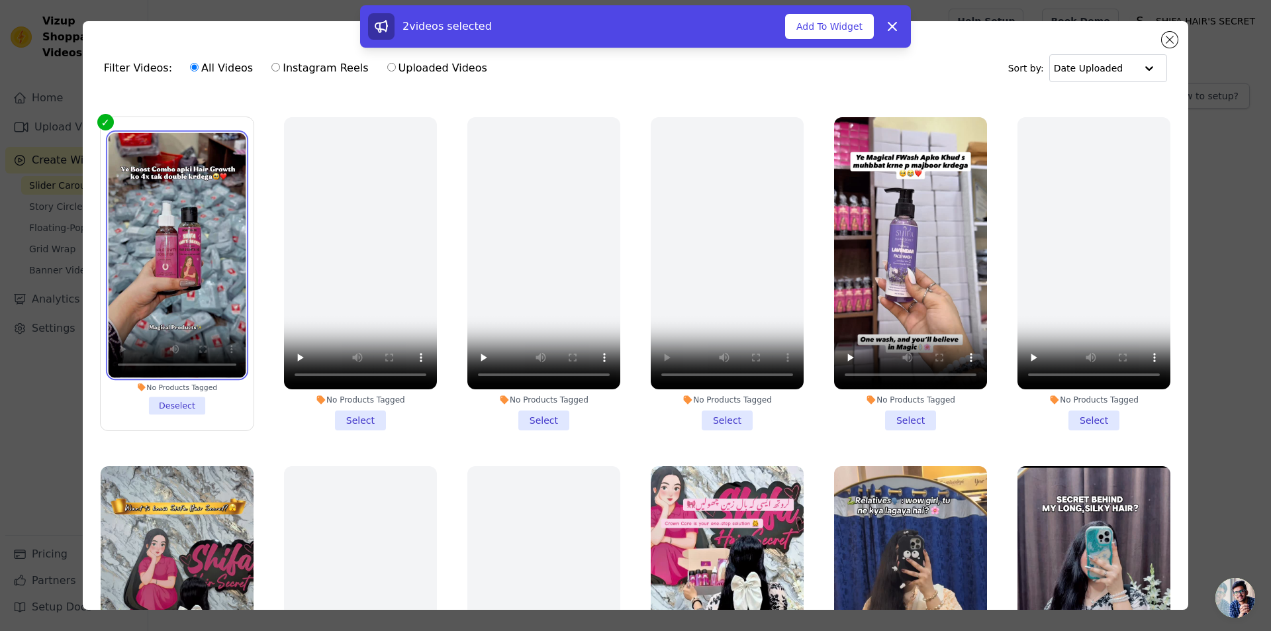
scroll to position [1390, 0]
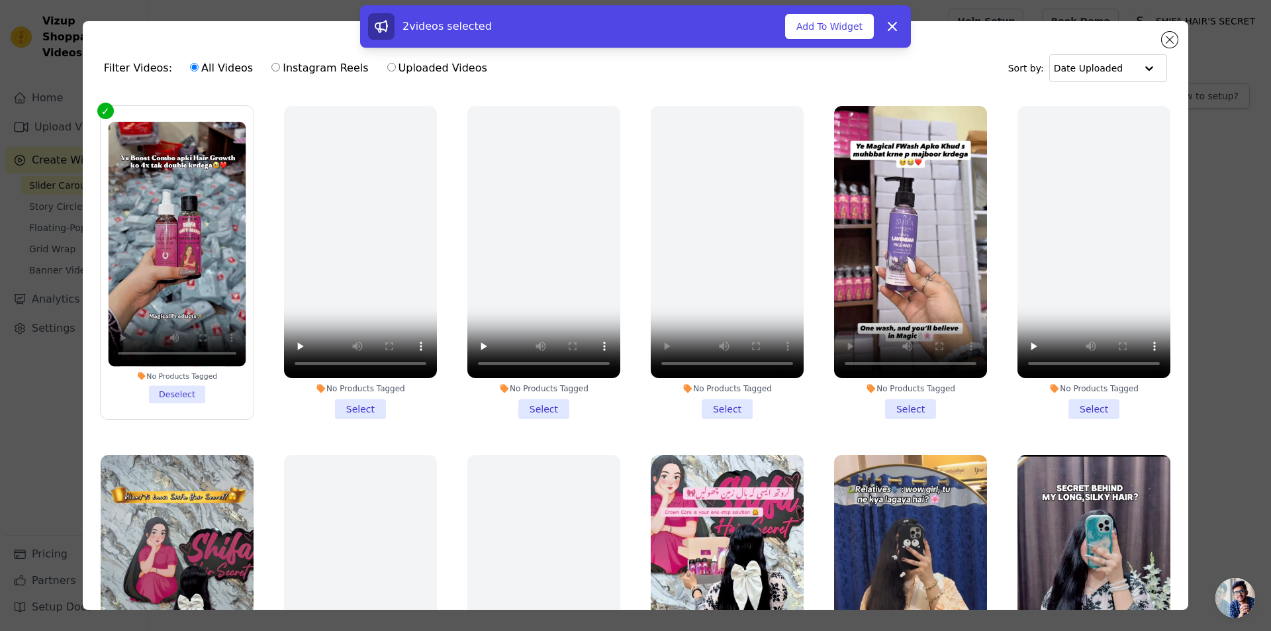
click at [892, 383] on li "No Products Tagged Select" at bounding box center [910, 262] width 153 height 313
click at [0, 0] on input "No Products Tagged Select" at bounding box center [0, 0] width 0 height 0
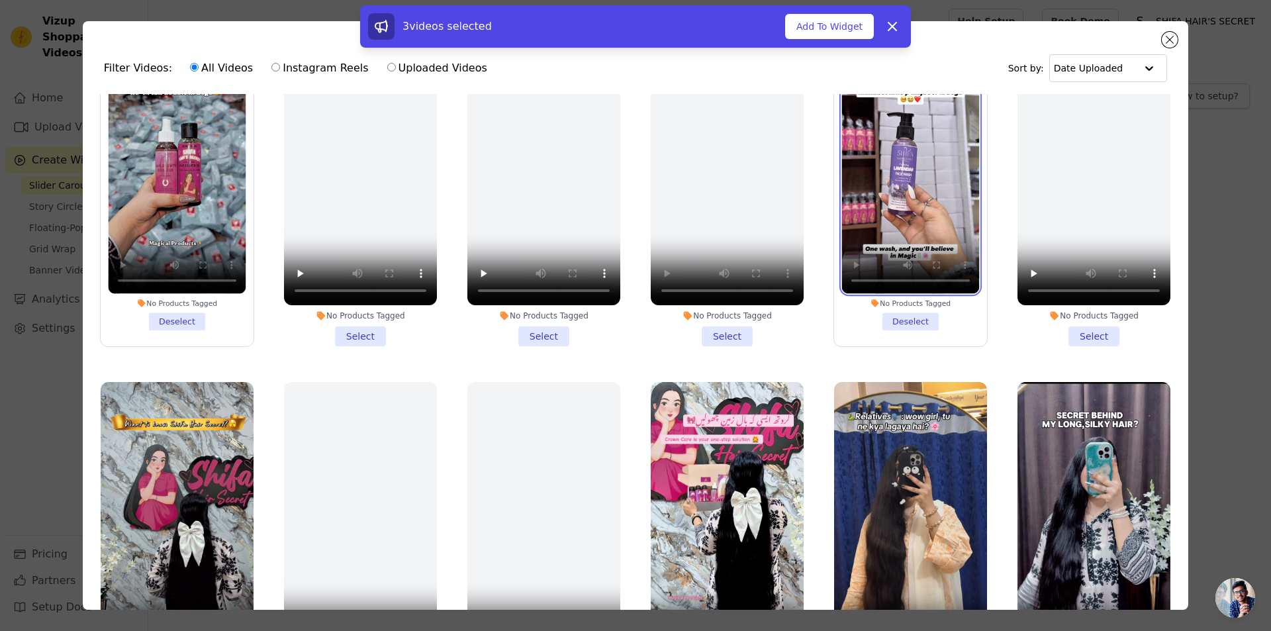
scroll to position [1589, 0]
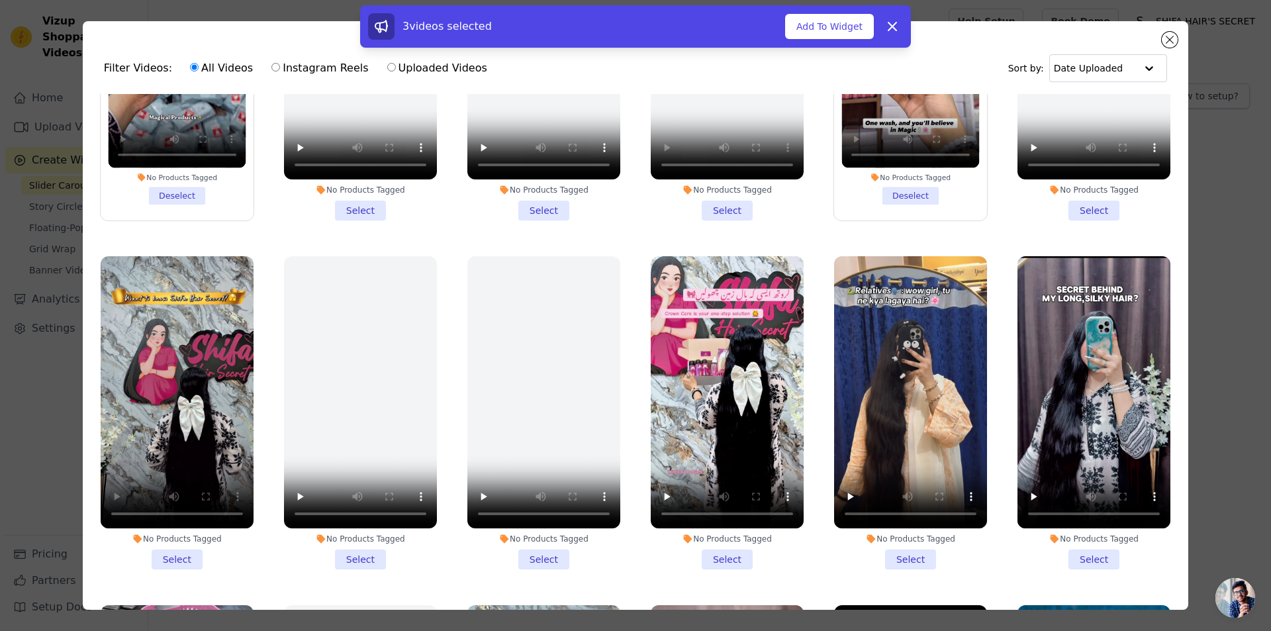
click at [182, 525] on li "No Products Tagged Select" at bounding box center [177, 412] width 153 height 313
click at [0, 0] on input "No Products Tagged Select" at bounding box center [0, 0] width 0 height 0
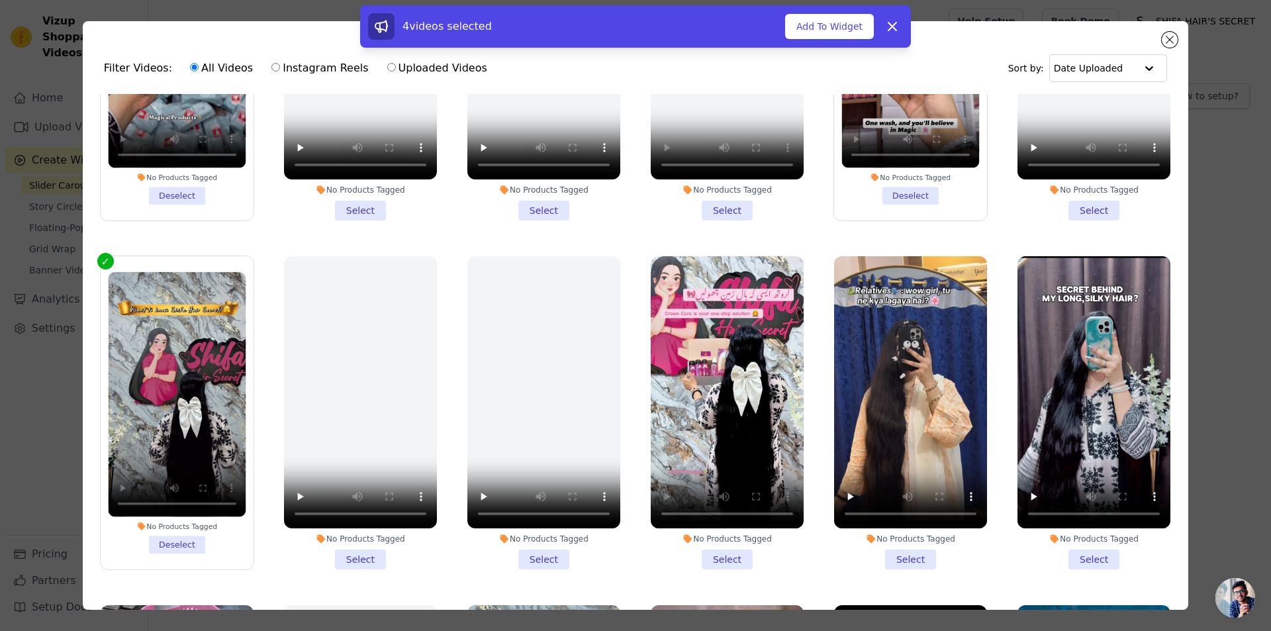
click at [715, 529] on li "No Products Tagged Select" at bounding box center [727, 412] width 153 height 313
click at [0, 0] on input "No Products Tagged Select" at bounding box center [0, 0] width 0 height 0
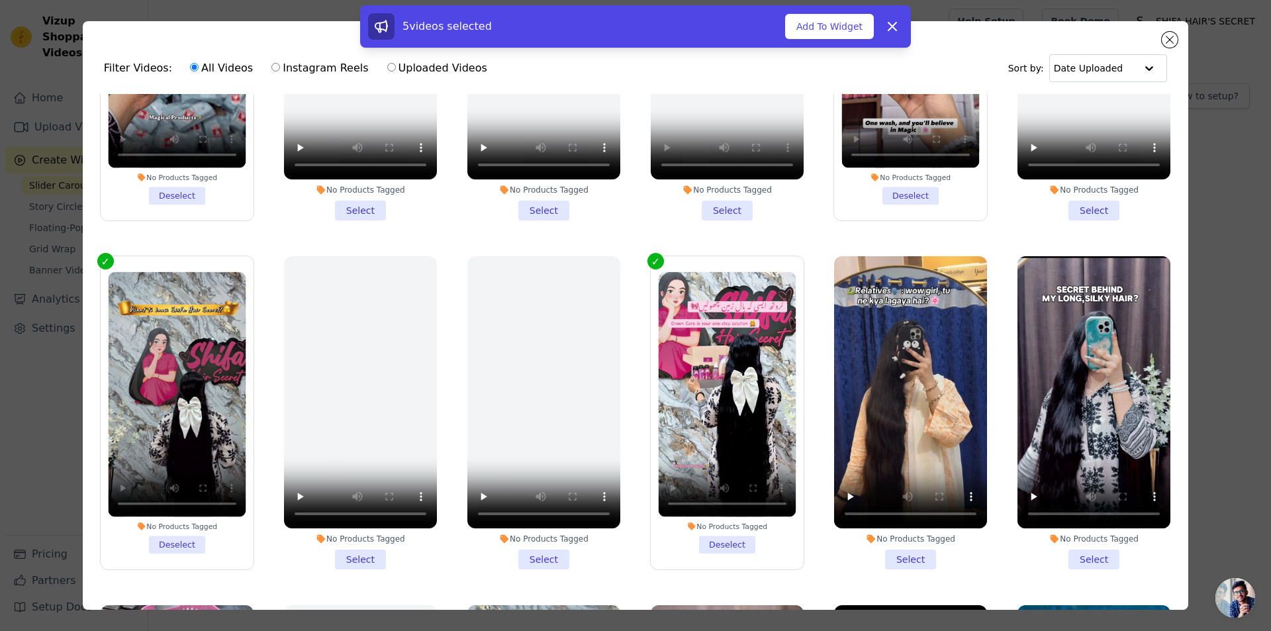
click at [904, 534] on li "No Products Tagged Select" at bounding box center [910, 412] width 153 height 313
click at [0, 0] on input "No Products Tagged Select" at bounding box center [0, 0] width 0 height 0
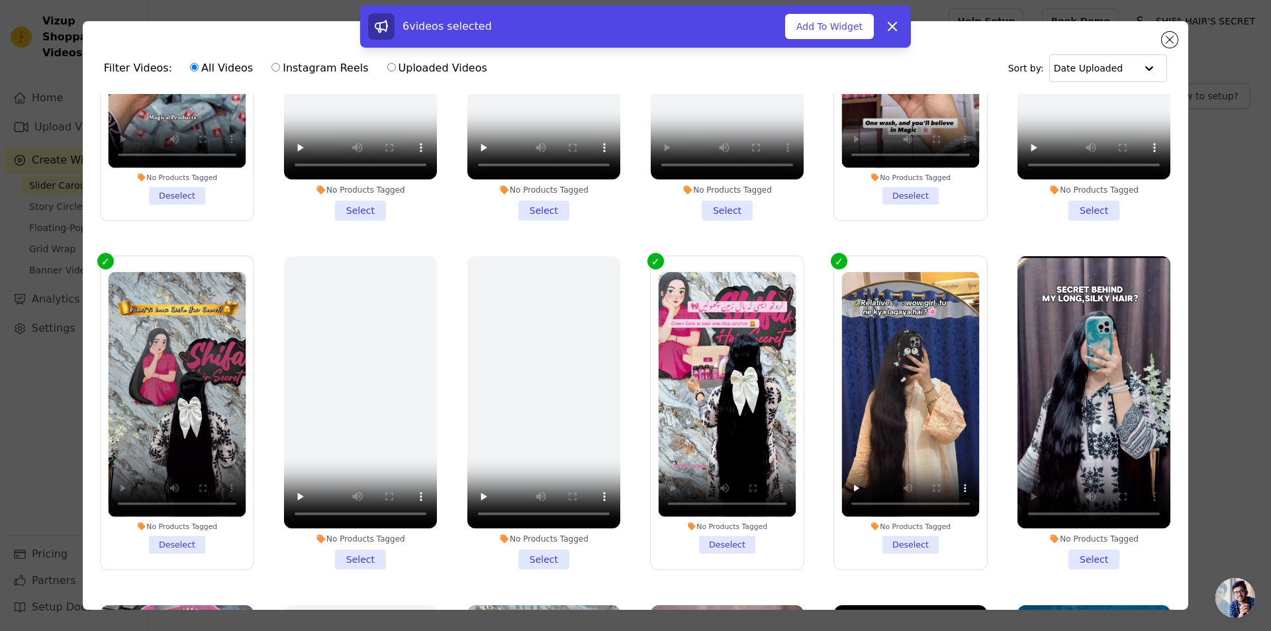
drag, startPoint x: 1078, startPoint y: 529, endPoint x: 1064, endPoint y: 523, distance: 15.1
click at [1078, 529] on li "No Products Tagged Select" at bounding box center [1093, 412] width 153 height 313
click at [0, 0] on input "No Products Tagged Select" at bounding box center [0, 0] width 0 height 0
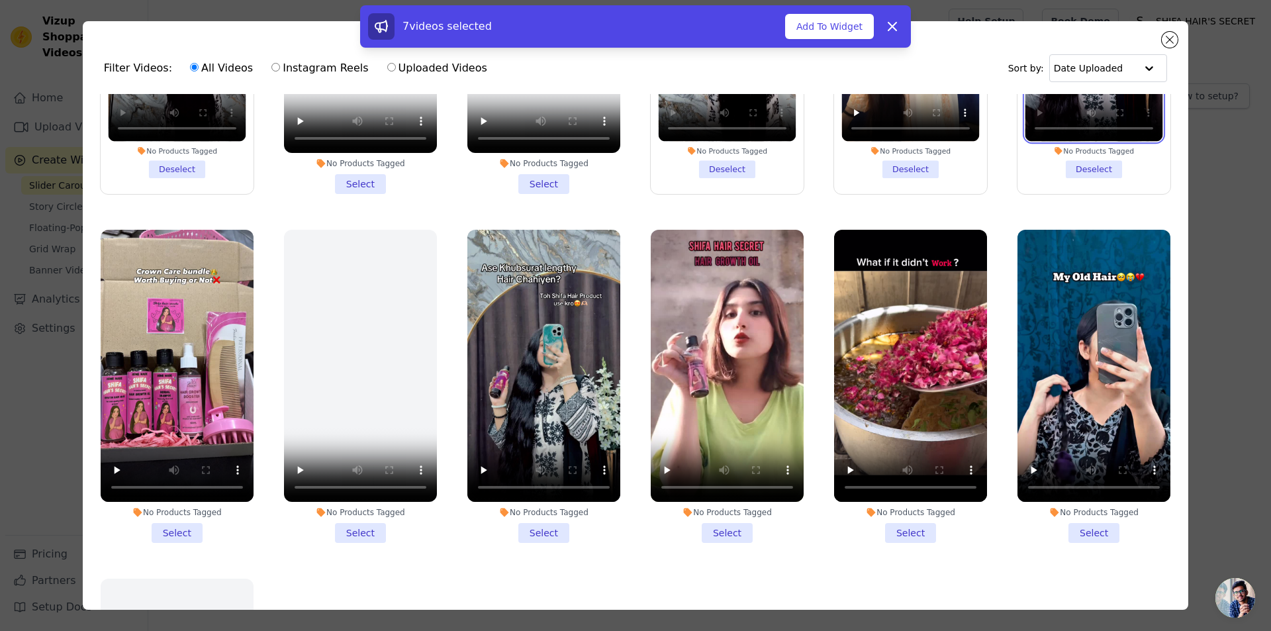
scroll to position [1986, 0]
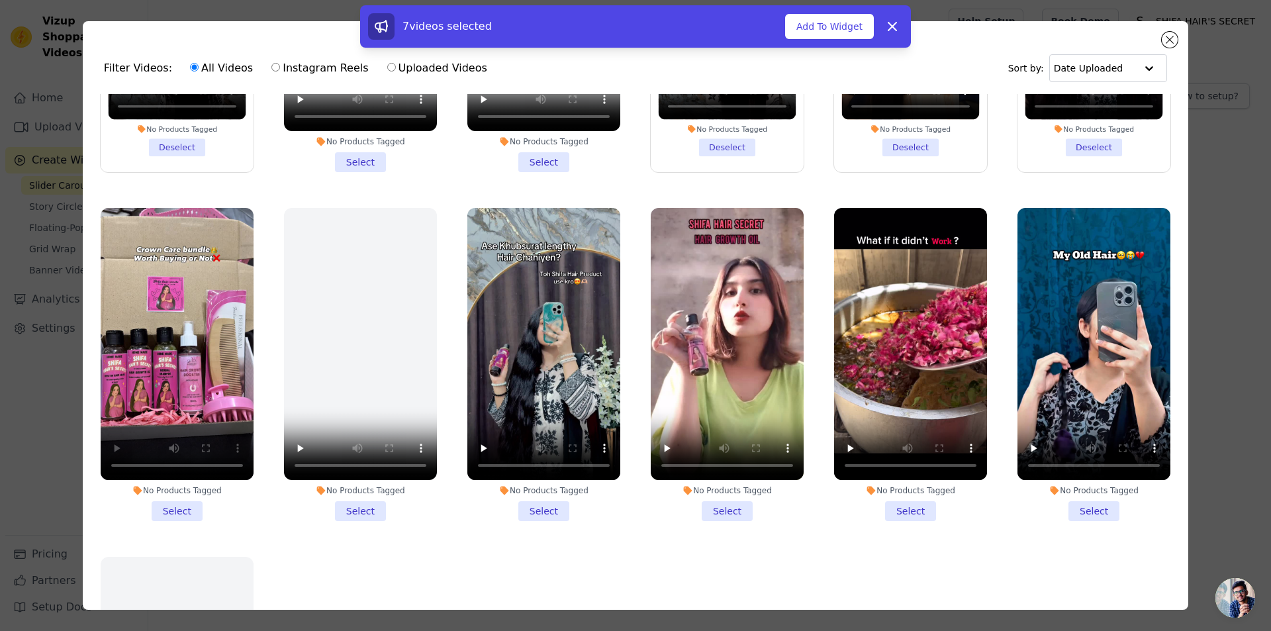
click at [172, 481] on li "No Products Tagged Select" at bounding box center [177, 364] width 153 height 313
click at [0, 0] on input "No Products Tagged Select" at bounding box center [0, 0] width 0 height 0
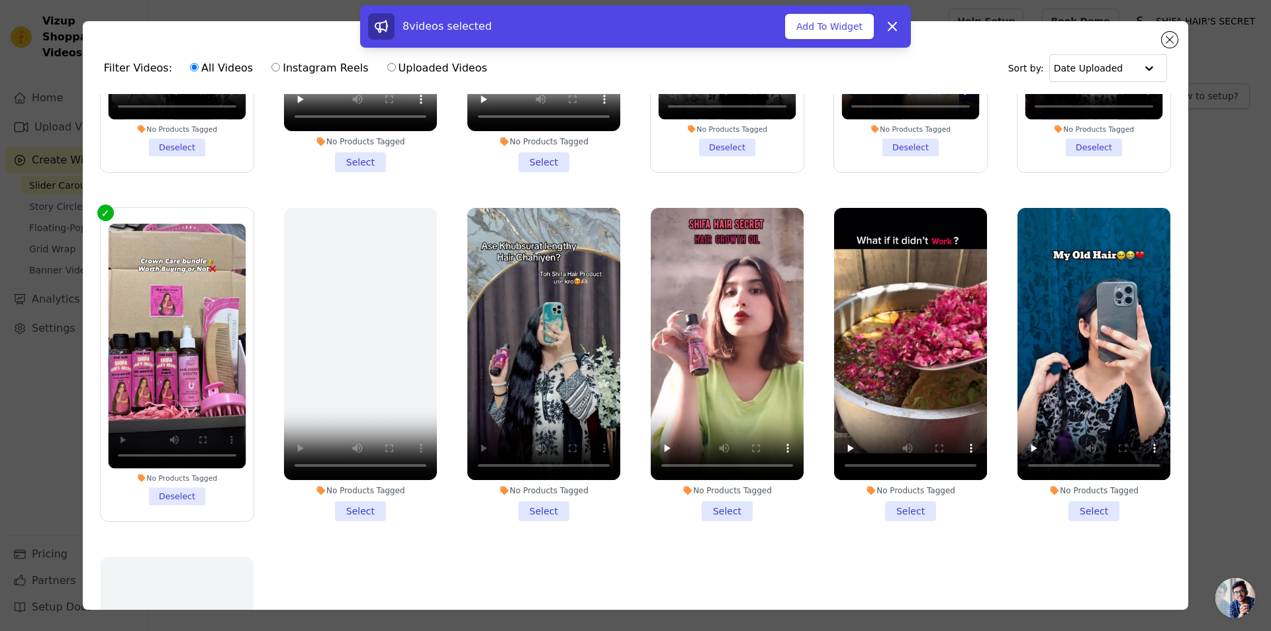
click at [534, 473] on li "No Products Tagged Select" at bounding box center [543, 364] width 153 height 313
click at [0, 0] on input "No Products Tagged Select" at bounding box center [0, 0] width 0 height 0
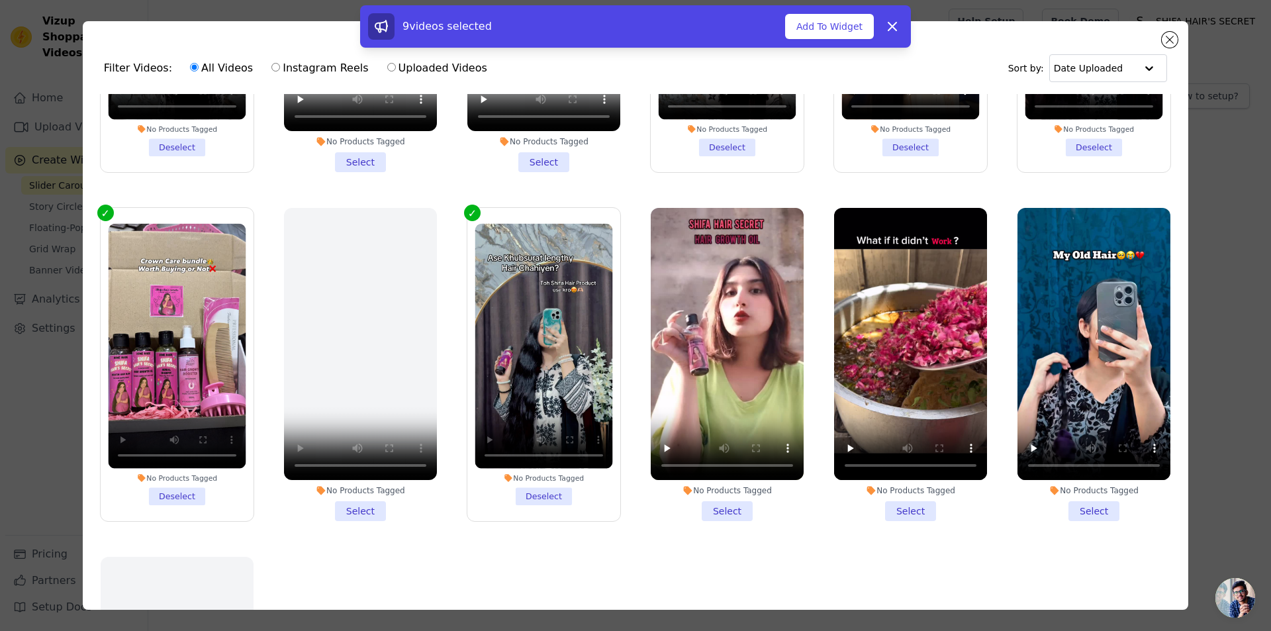
click at [1081, 481] on li "No Products Tagged Select" at bounding box center [1093, 364] width 153 height 313
click at [0, 0] on input "No Products Tagged Select" at bounding box center [0, 0] width 0 height 0
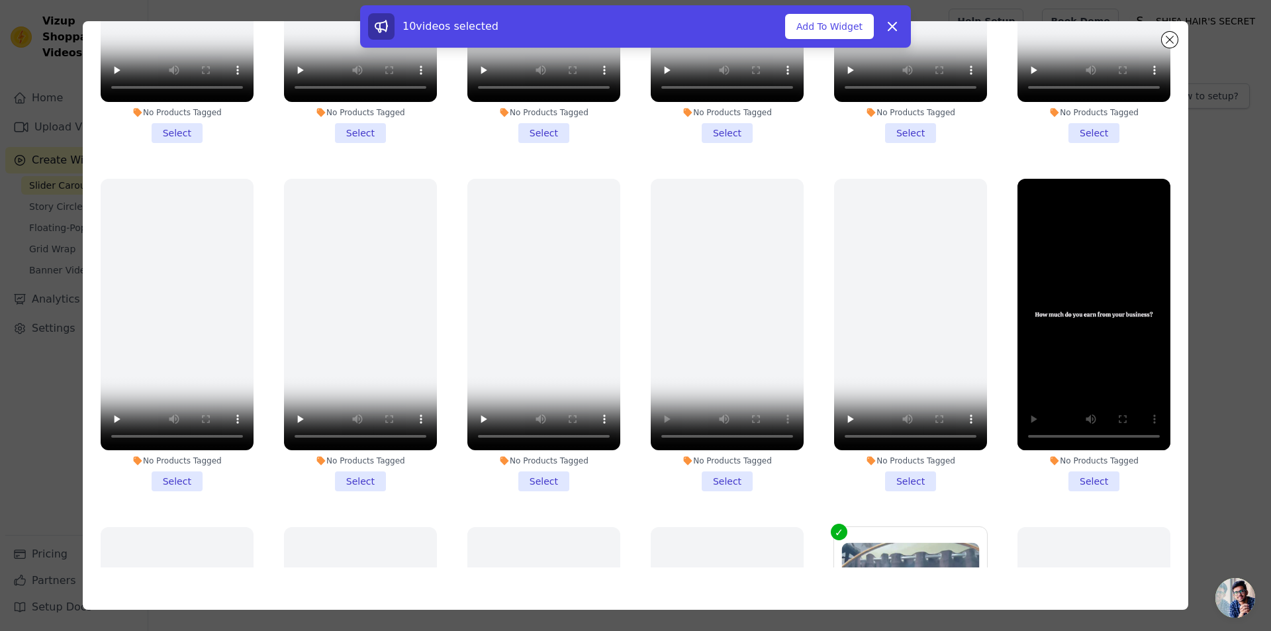
scroll to position [530, 0]
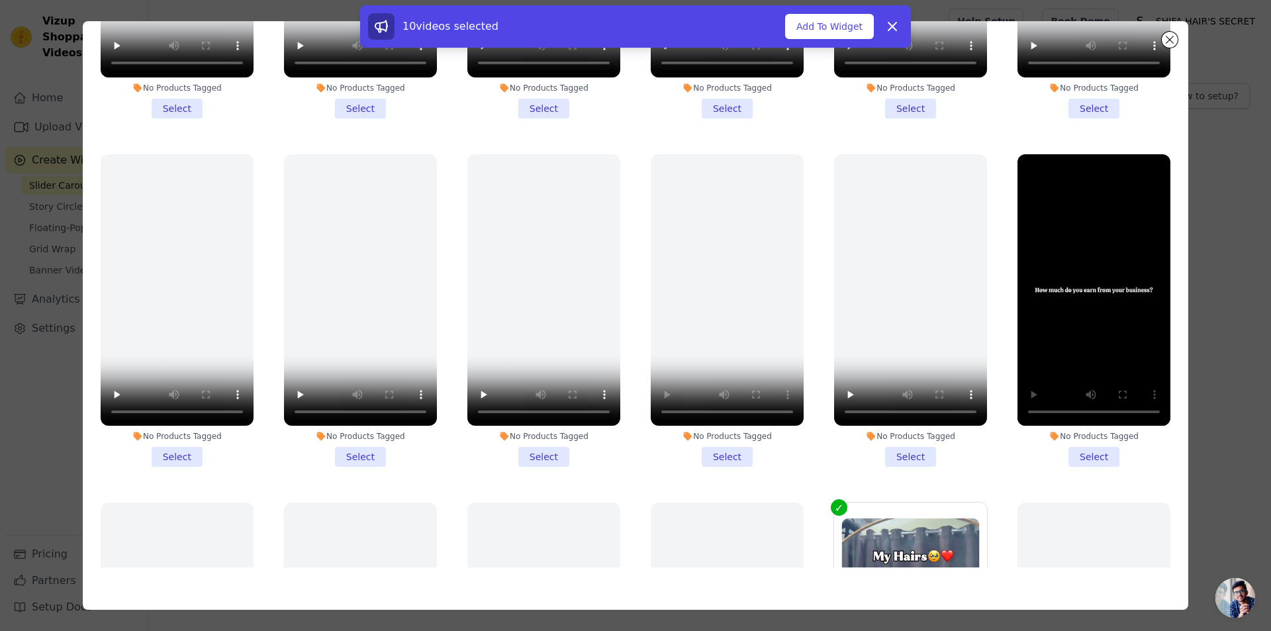
click at [1082, 440] on li "No Products Tagged Select" at bounding box center [1093, 310] width 153 height 313
click at [0, 0] on input "No Products Tagged Select" at bounding box center [0, 0] width 0 height 0
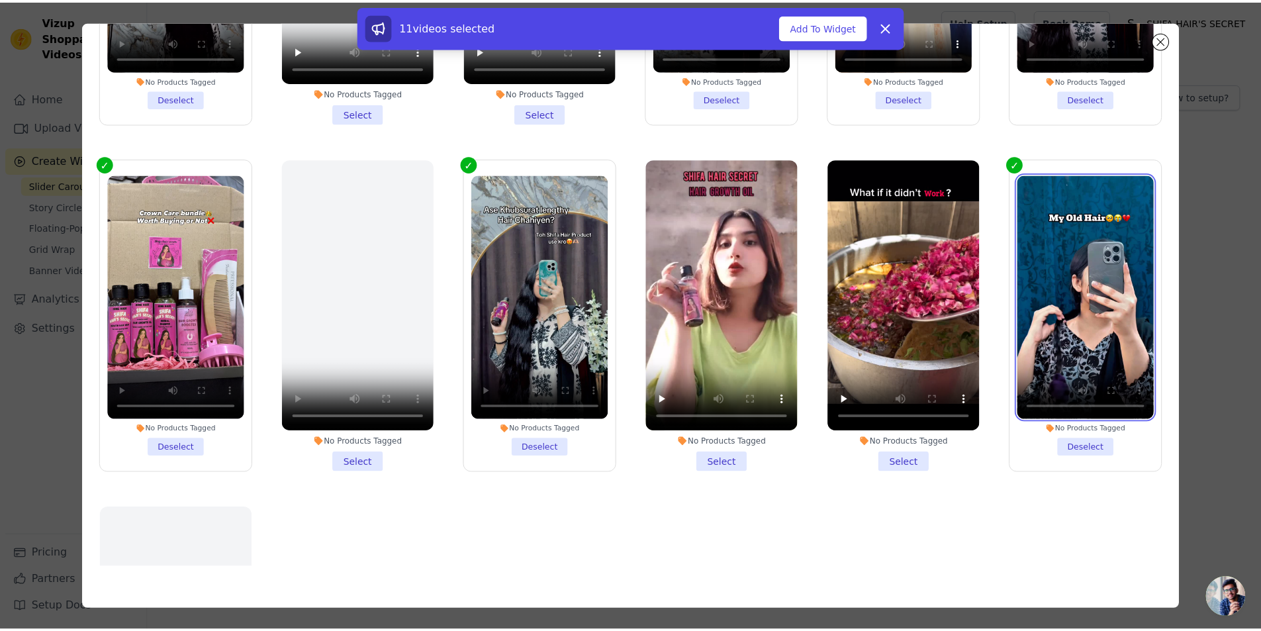
scroll to position [1853, 0]
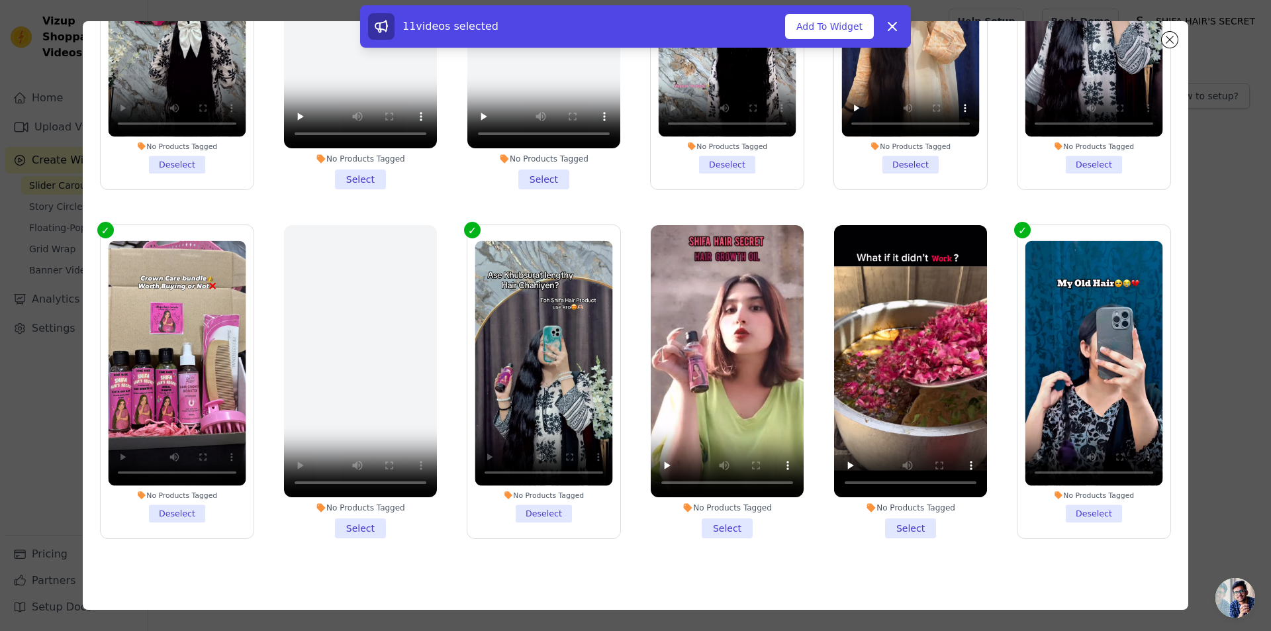
click at [710, 491] on li "No Products Tagged Select" at bounding box center [727, 381] width 153 height 313
click at [0, 0] on input "No Products Tagged Select" at bounding box center [0, 0] width 0 height 0
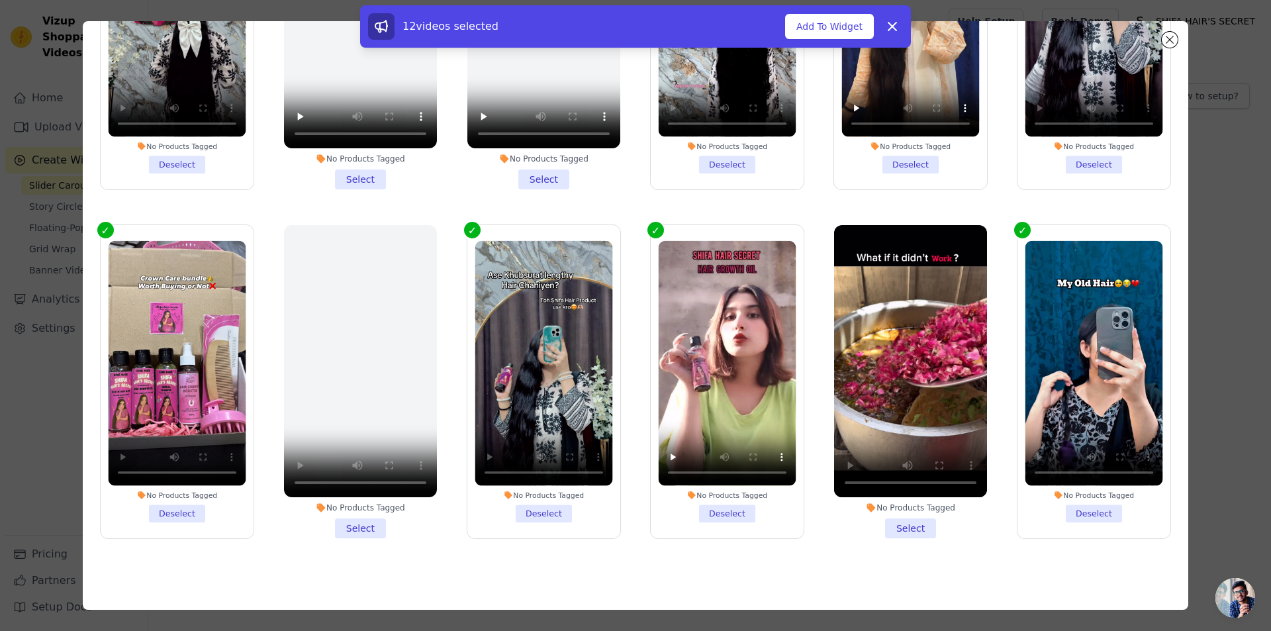
click at [898, 492] on li "No Products Tagged Select" at bounding box center [910, 381] width 153 height 313
click at [0, 0] on input "No Products Tagged Select" at bounding box center [0, 0] width 0 height 0
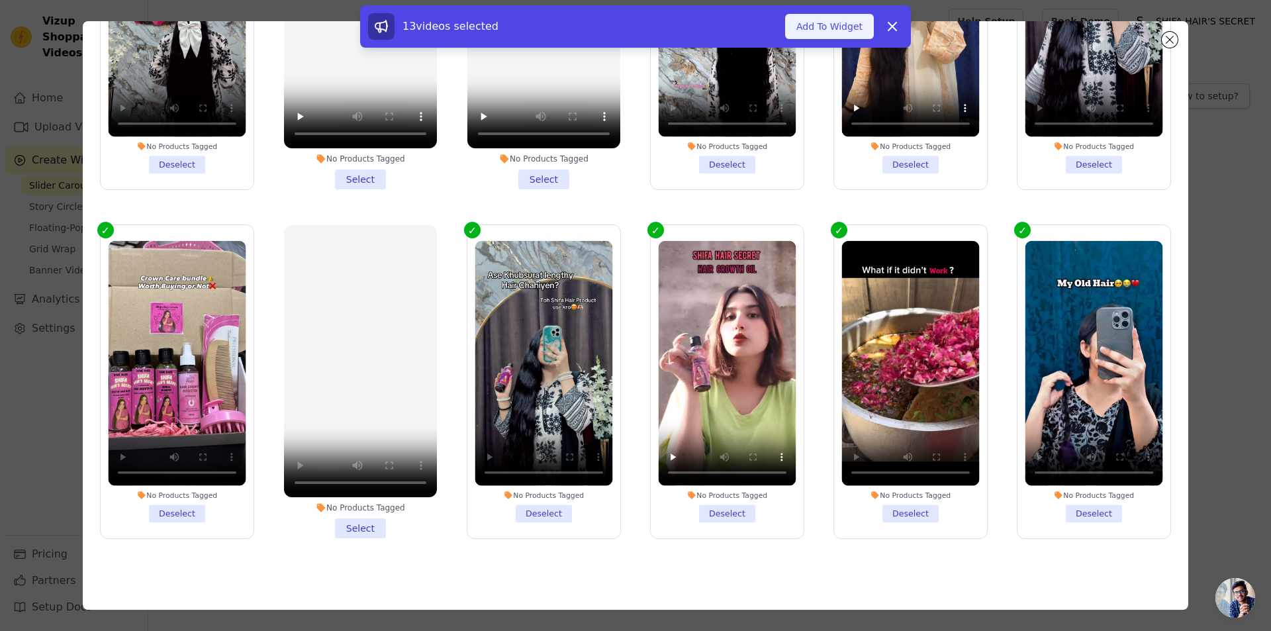
click at [803, 14] on button "Add To Widget" at bounding box center [829, 26] width 89 height 25
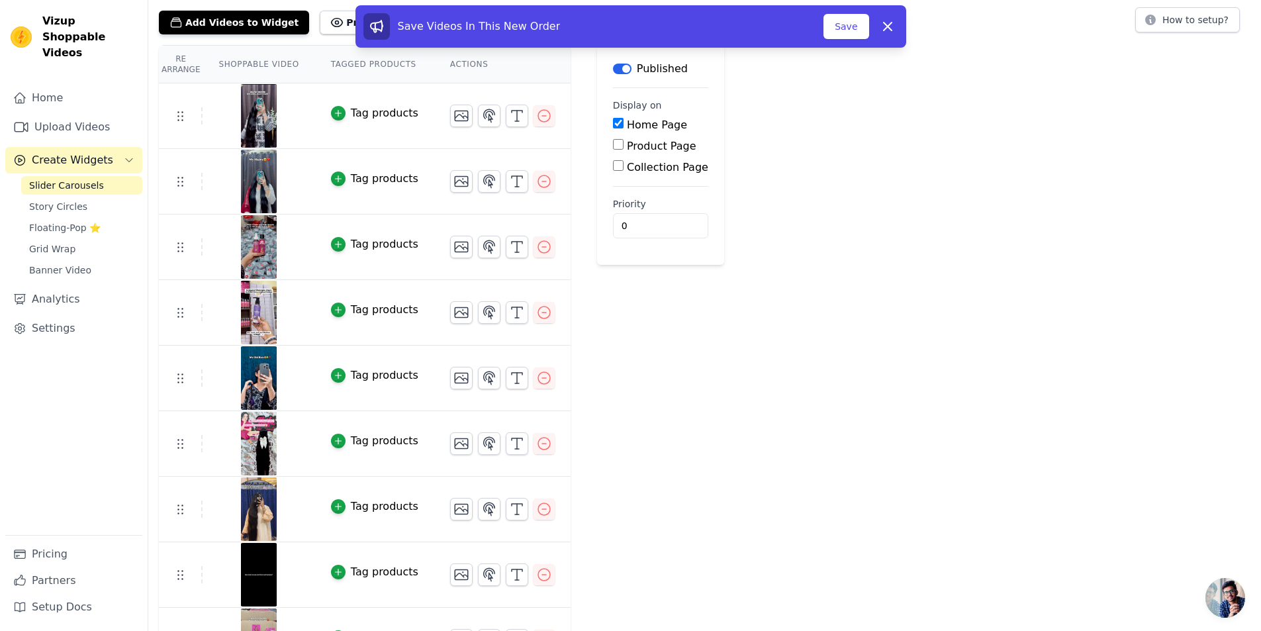
scroll to position [0, 0]
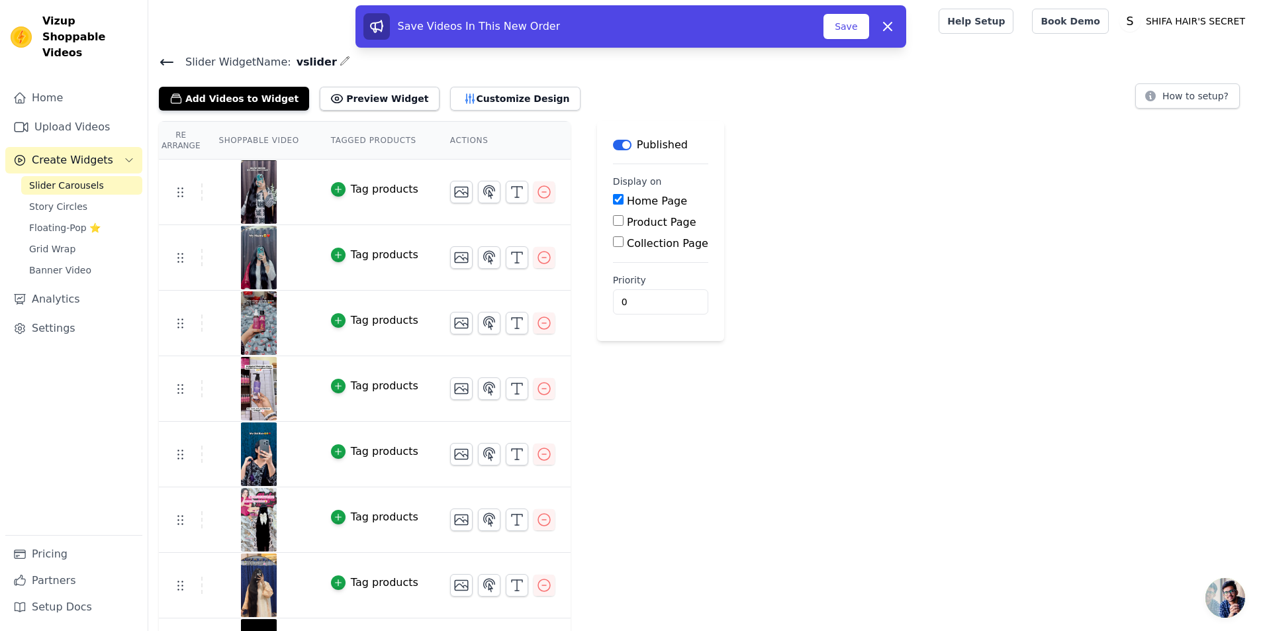
click at [257, 195] on img at bounding box center [258, 192] width 37 height 64
click at [260, 192] on img at bounding box center [258, 192] width 37 height 64
click at [889, 25] on icon at bounding box center [888, 27] width 8 height 8
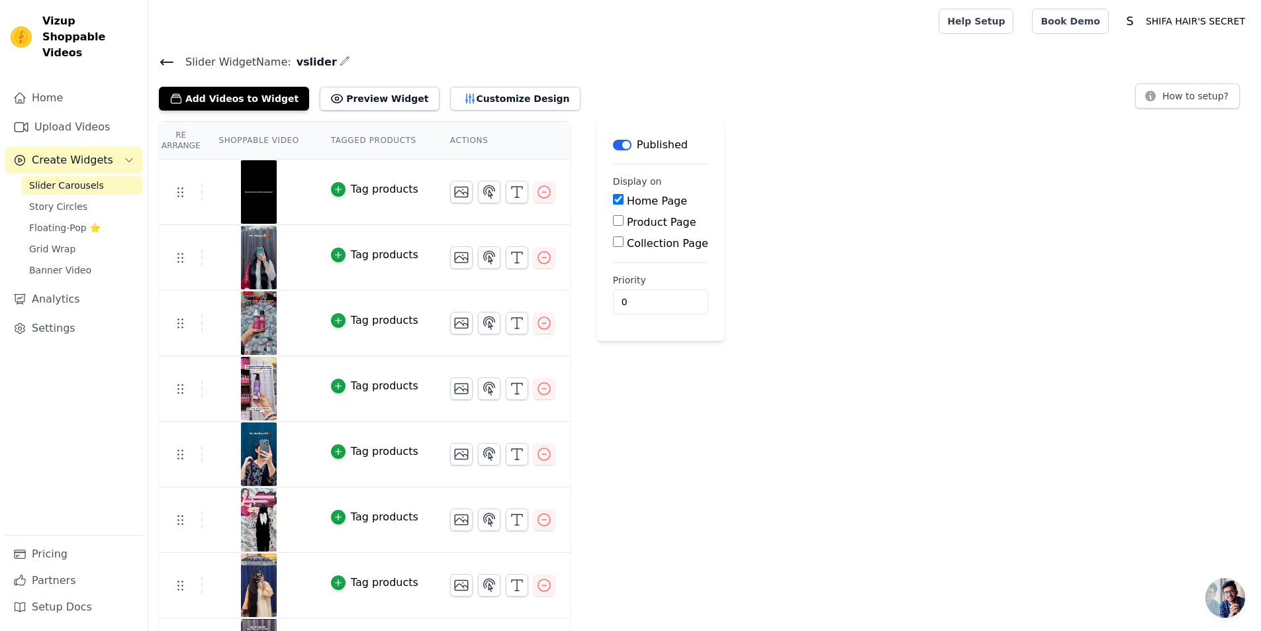
click at [156, 61] on div "Slider Widget Name: vslider Add Videos to Widget Preview Widget Customize Desig…" at bounding box center [704, 82] width 1113 height 58
